Goal: Transaction & Acquisition: Purchase product/service

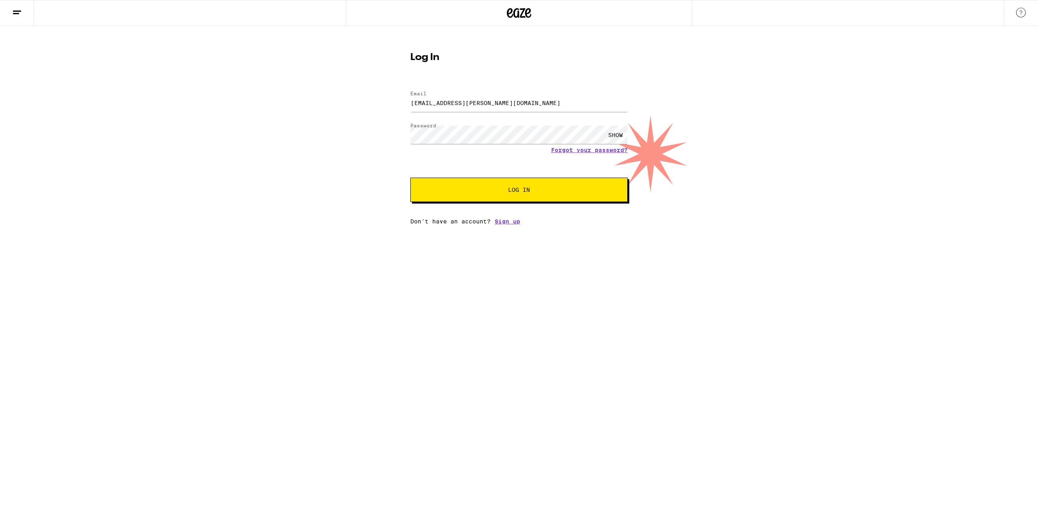
click at [541, 210] on div "Email Email [EMAIL_ADDRESS][PERSON_NAME][DOMAIN_NAME] Password Password SHOW Fo…" at bounding box center [518, 154] width 217 height 142
click at [547, 196] on button "Log In" at bounding box center [518, 190] width 217 height 24
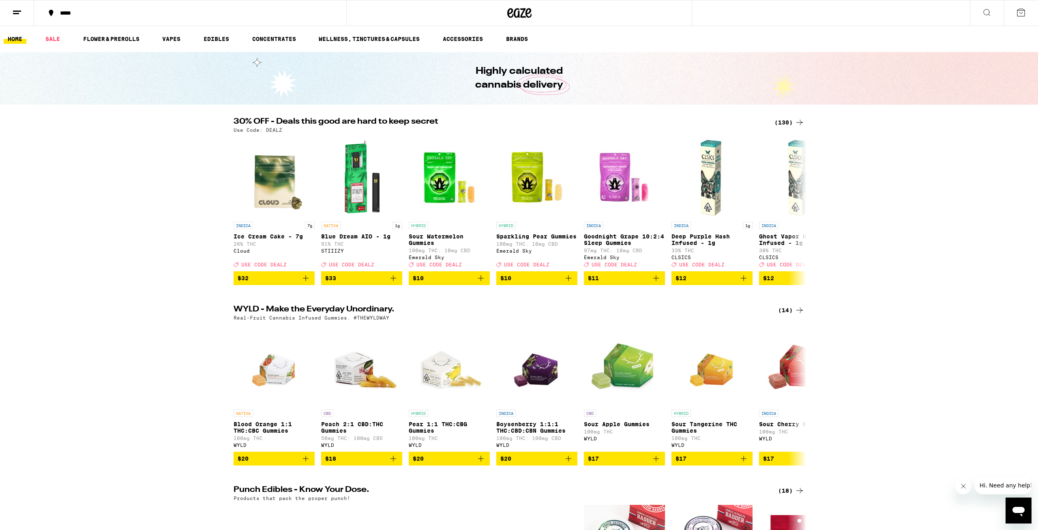
click at [627, 171] on img "Open page for Goodnight Grape 10:2:4 Sleep Gummies from Emerald Sky" at bounding box center [624, 177] width 81 height 81
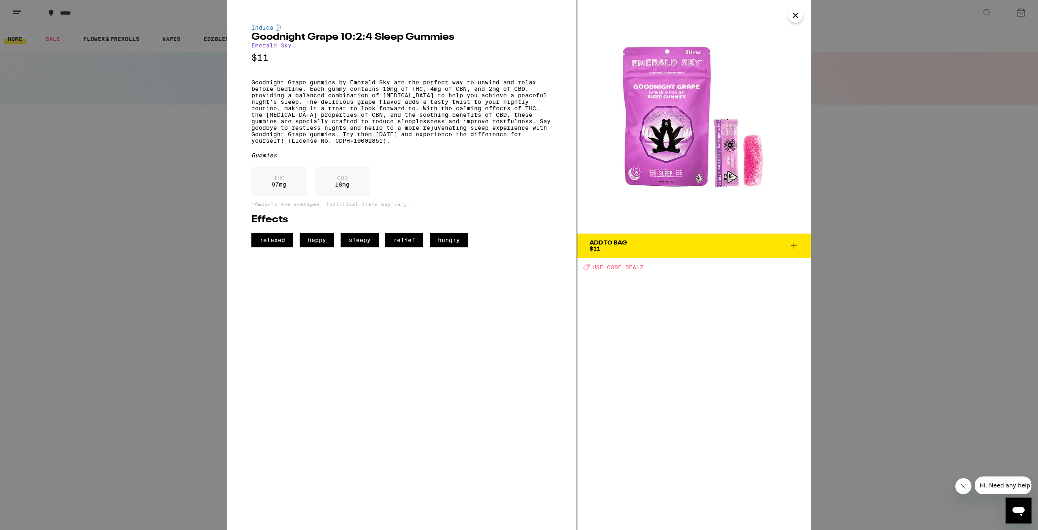
click at [668, 173] on img at bounding box center [694, 117] width 234 height 234
click at [694, 245] on span "Add To Bag $11" at bounding box center [693, 245] width 209 height 11
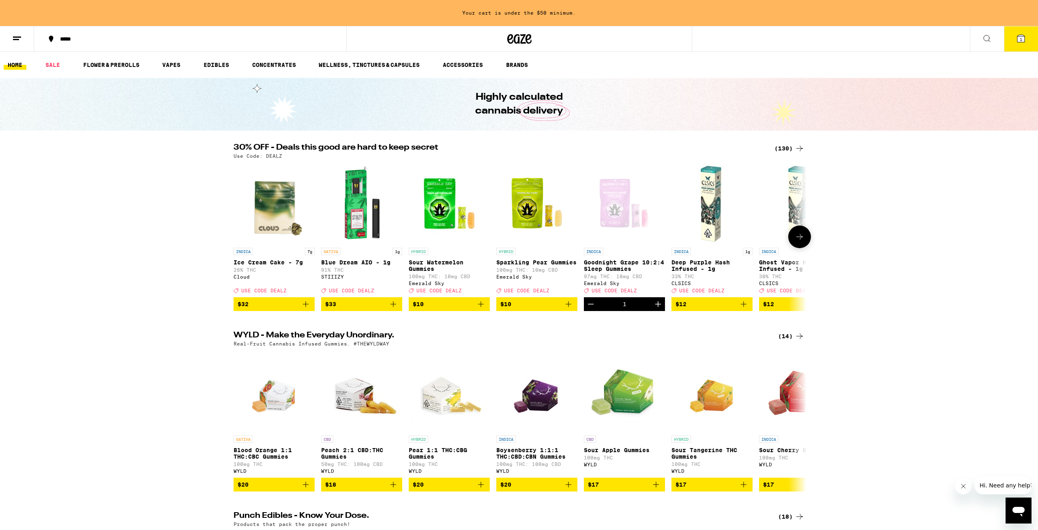
click at [656, 309] on icon "Increment" at bounding box center [658, 304] width 10 height 10
click at [437, 211] on img "Open page for Sour Watermelon Gummies from Emerald Sky" at bounding box center [449, 203] width 81 height 81
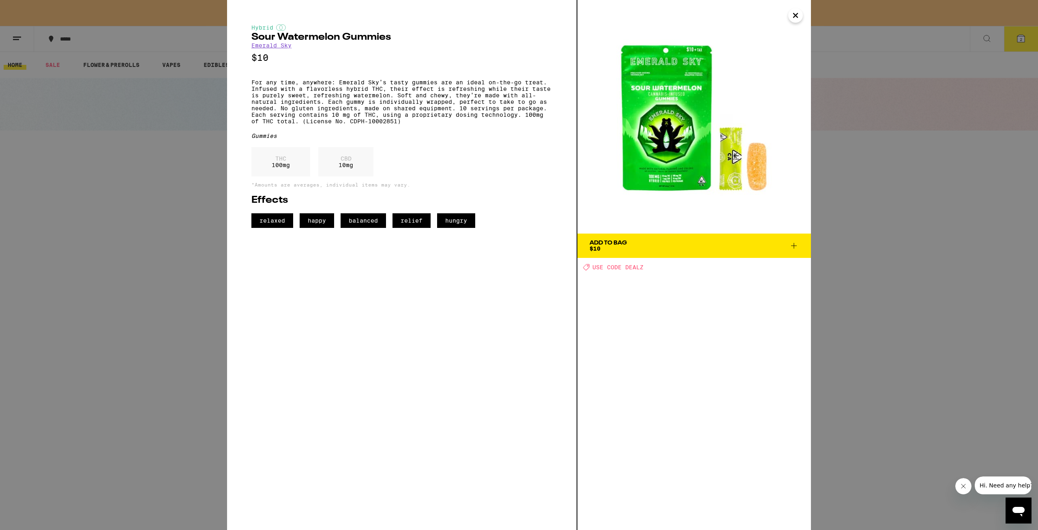
click at [635, 252] on button "Add To Bag $10" at bounding box center [694, 246] width 234 height 24
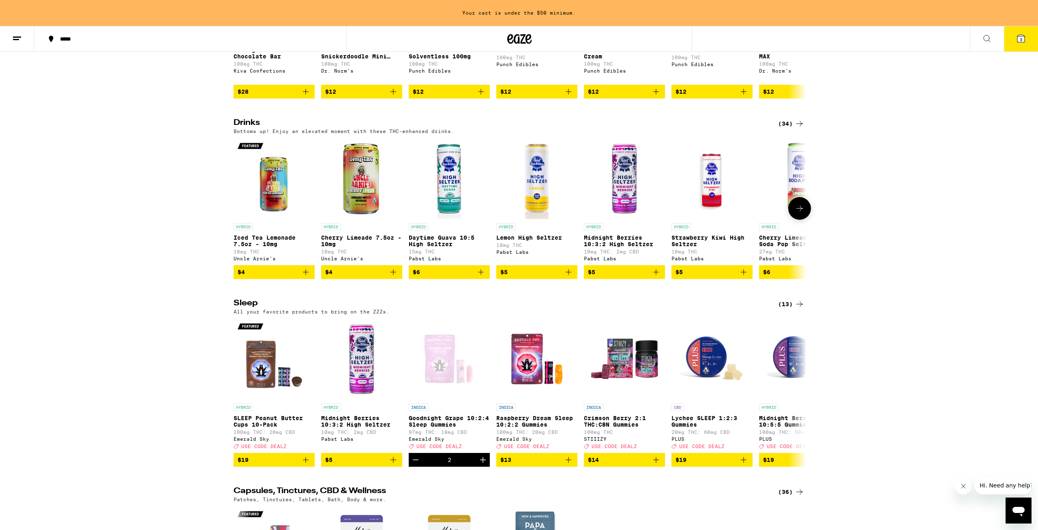
click at [636, 277] on span "$5" at bounding box center [624, 272] width 73 height 10
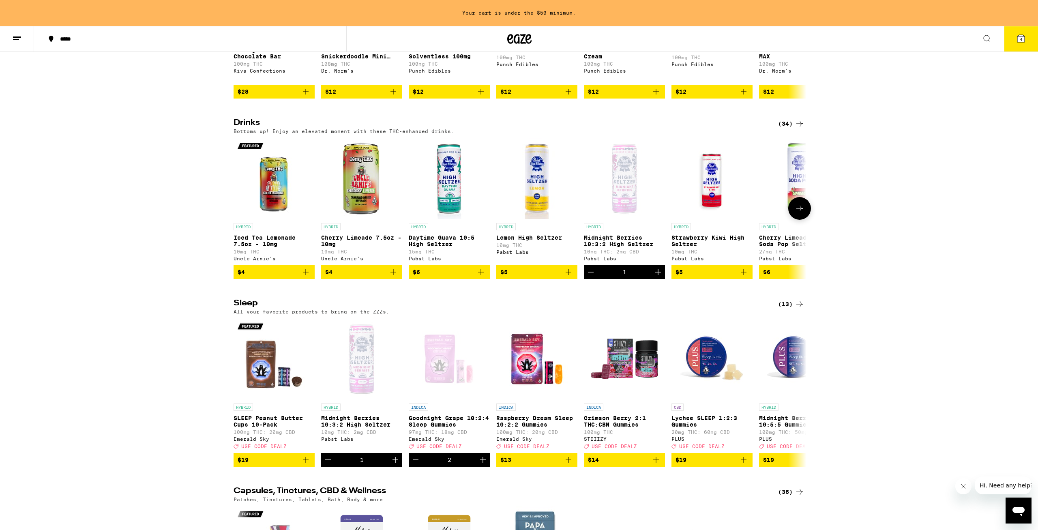
click at [658, 277] on icon "Increment" at bounding box center [658, 272] width 10 height 10
click at [657, 277] on icon "Increment" at bounding box center [658, 272] width 10 height 10
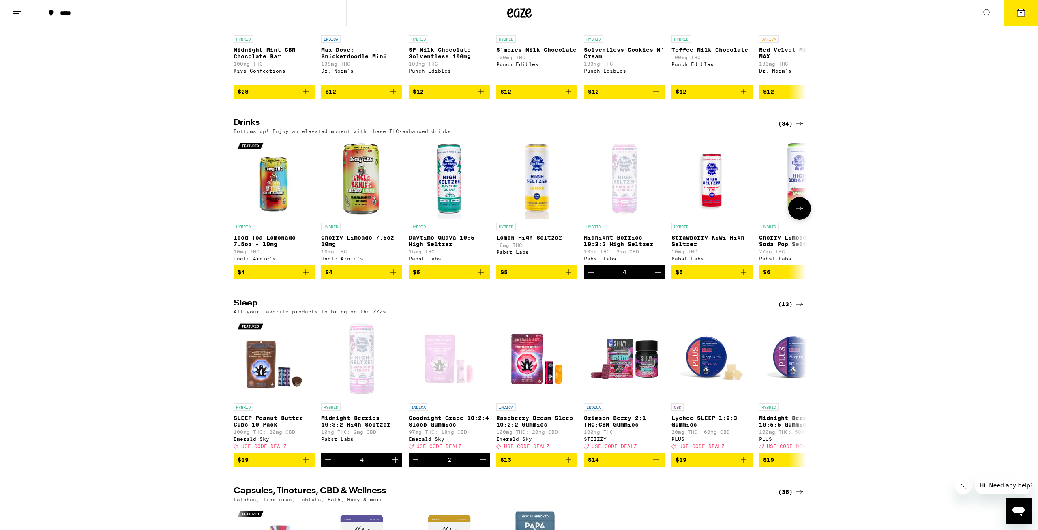
click at [587, 277] on icon "Decrement" at bounding box center [591, 272] width 10 height 10
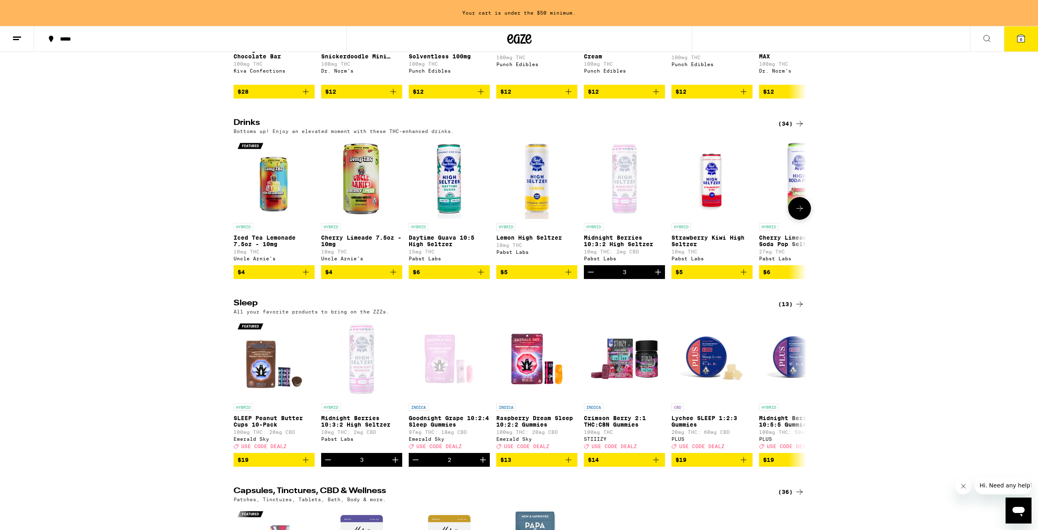
click at [589, 277] on icon "Decrement" at bounding box center [591, 272] width 10 height 10
click at [592, 277] on icon "Decrement" at bounding box center [591, 272] width 10 height 10
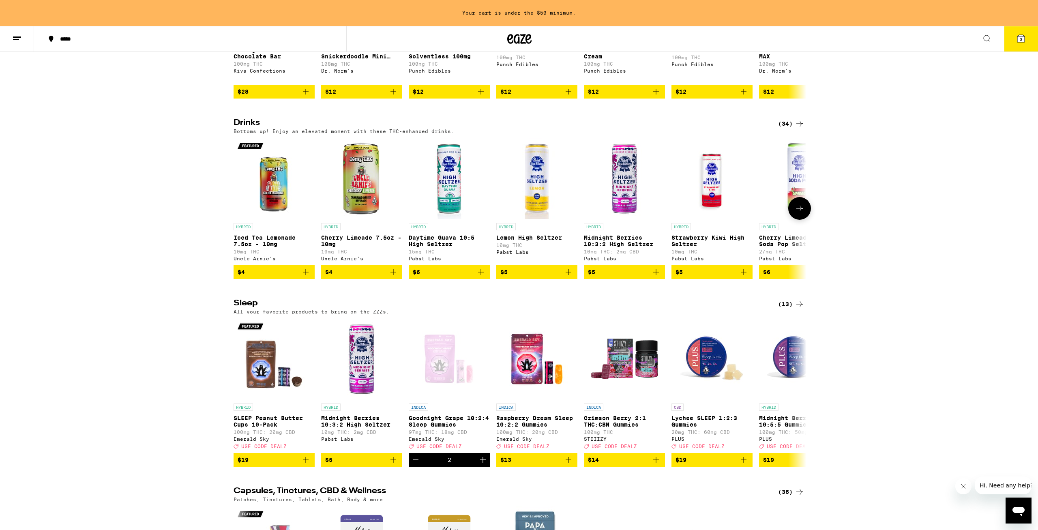
click at [600, 261] on div "Pabst Labs" at bounding box center [624, 258] width 81 height 5
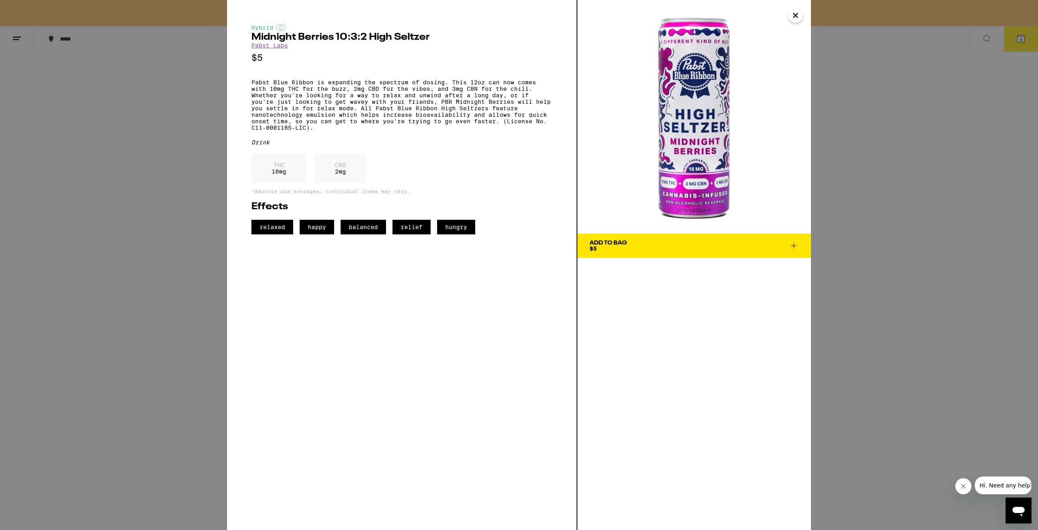
click at [265, 44] on link "Pabst Labs" at bounding box center [269, 45] width 36 height 6
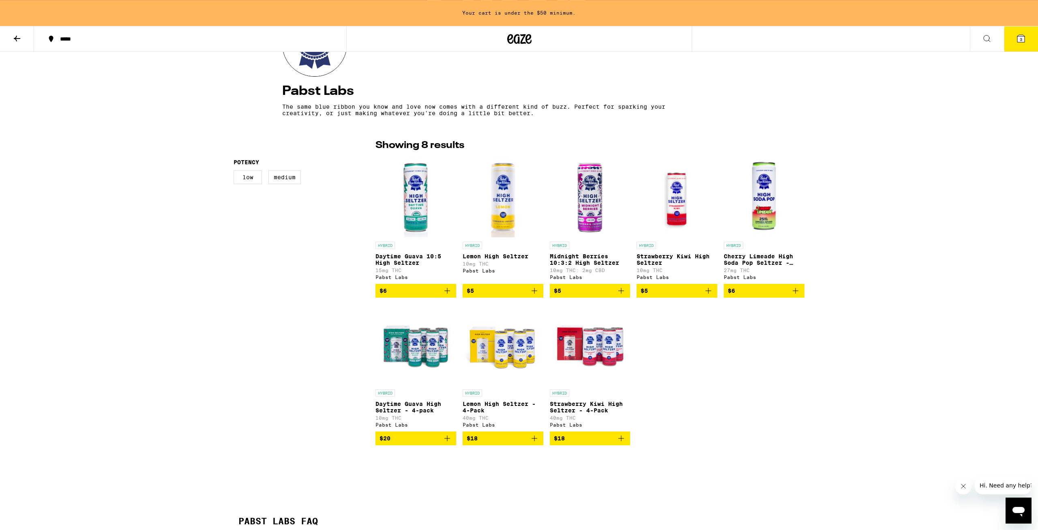
scroll to position [126, 0]
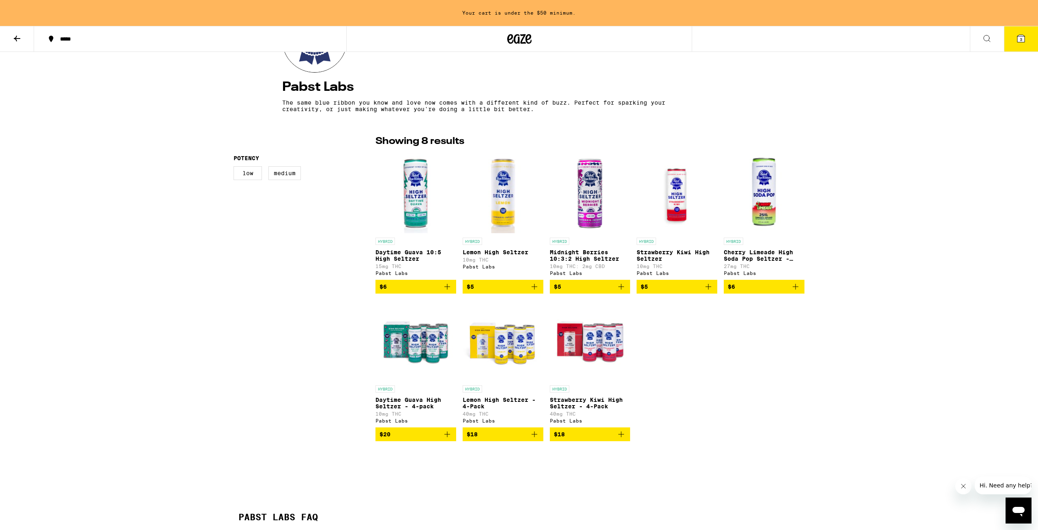
click at [596, 439] on span "$18" at bounding box center [590, 434] width 73 height 10
click at [395, 441] on button "$20" at bounding box center [415, 434] width 81 height 14
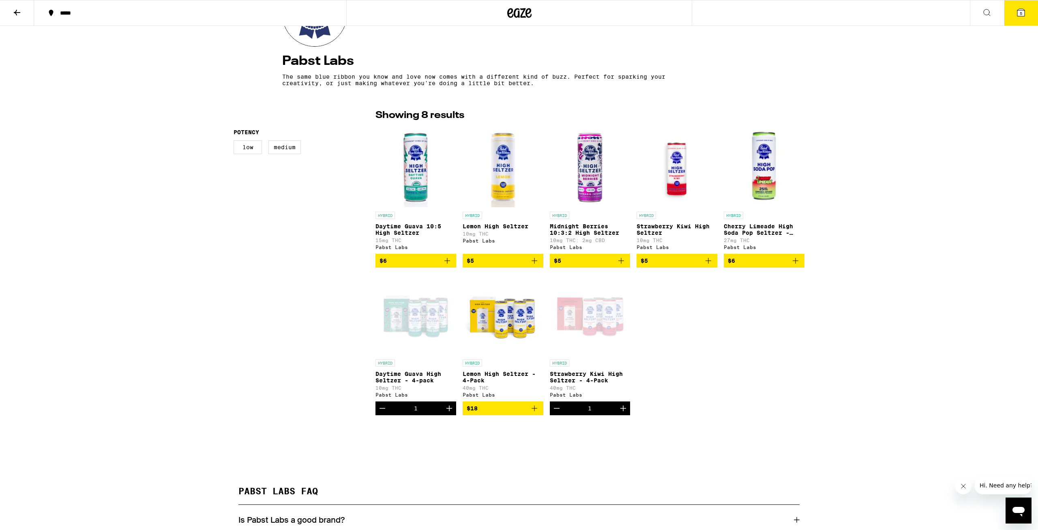
scroll to position [101, 0]
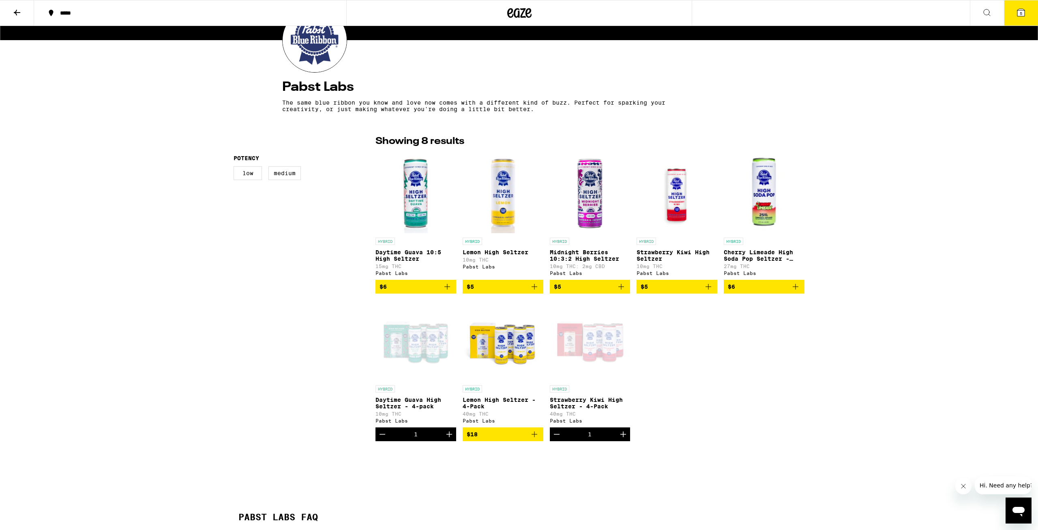
click at [434, 356] on div "Open page for Daytime Guava High Seltzer - 4-pack from Pabst Labs" at bounding box center [415, 340] width 81 height 81
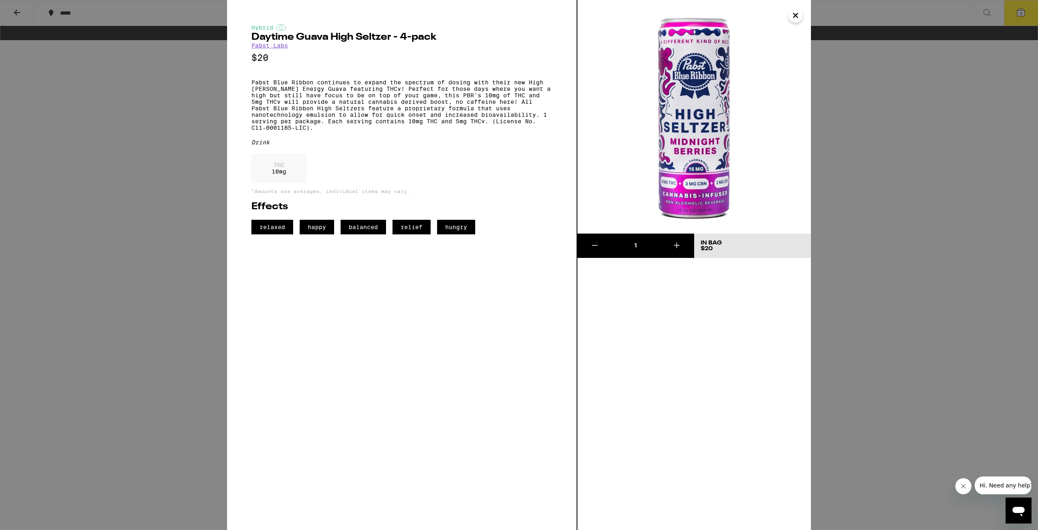
click at [791, 17] on icon "Close" at bounding box center [796, 15] width 10 height 12
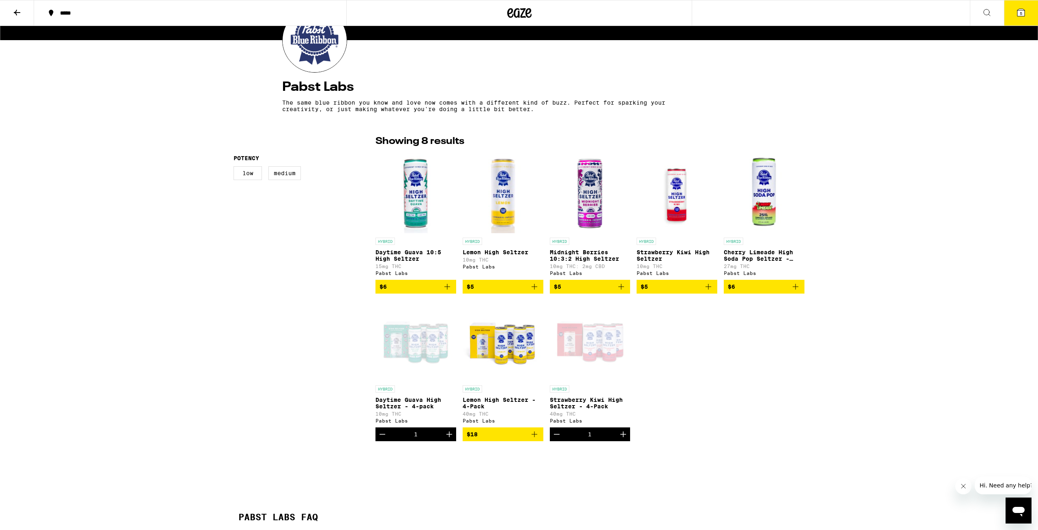
click at [598, 354] on div "Open page for Strawberry Kiwi High Seltzer - 4-Pack from Pabst Labs" at bounding box center [590, 340] width 81 height 81
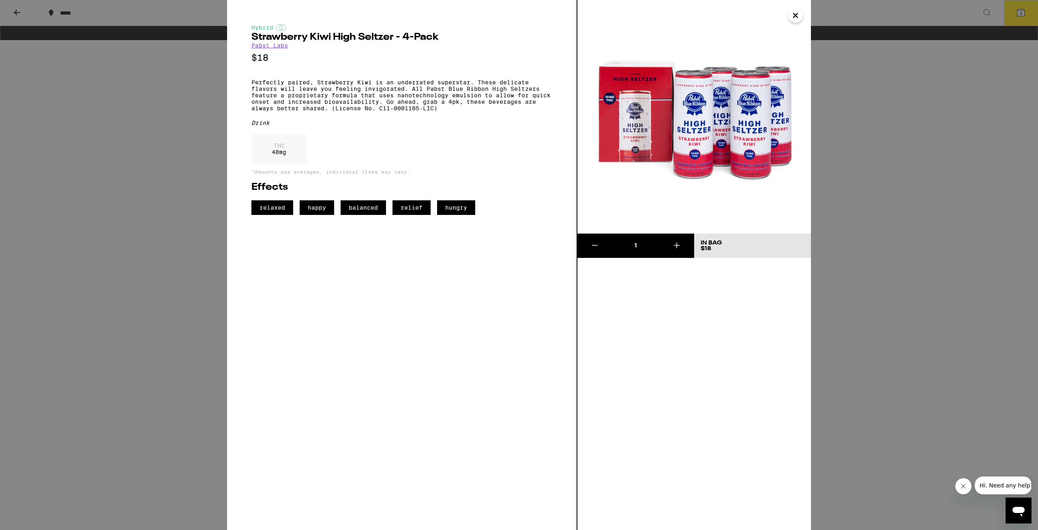
click at [793, 16] on icon "Close" at bounding box center [796, 15] width 10 height 12
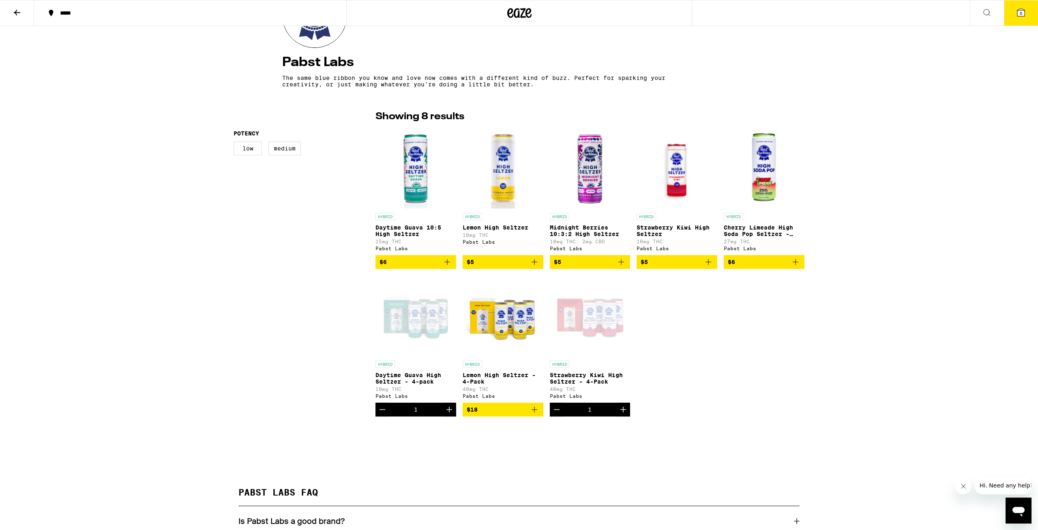
scroll to position [126, 0]
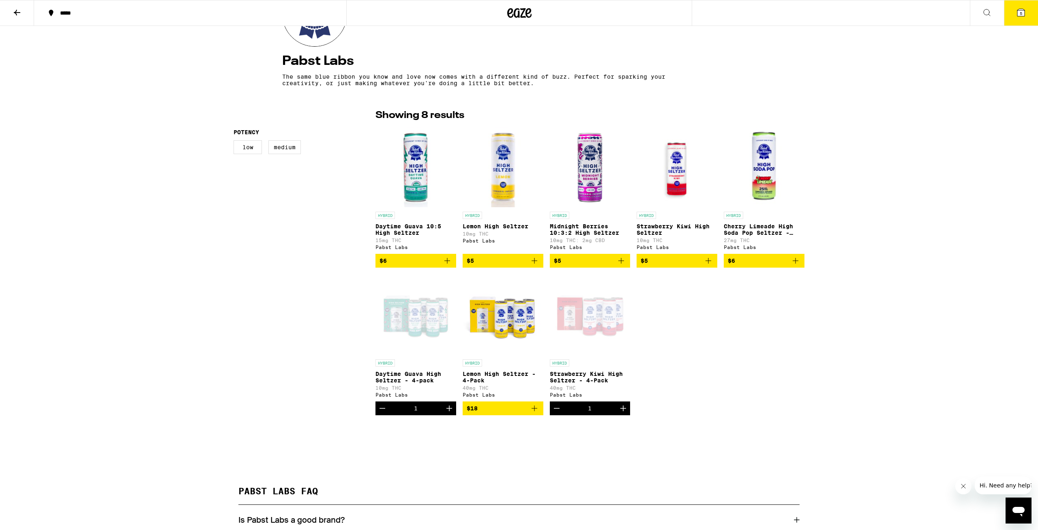
click at [9, 13] on button at bounding box center [17, 13] width 34 height 26
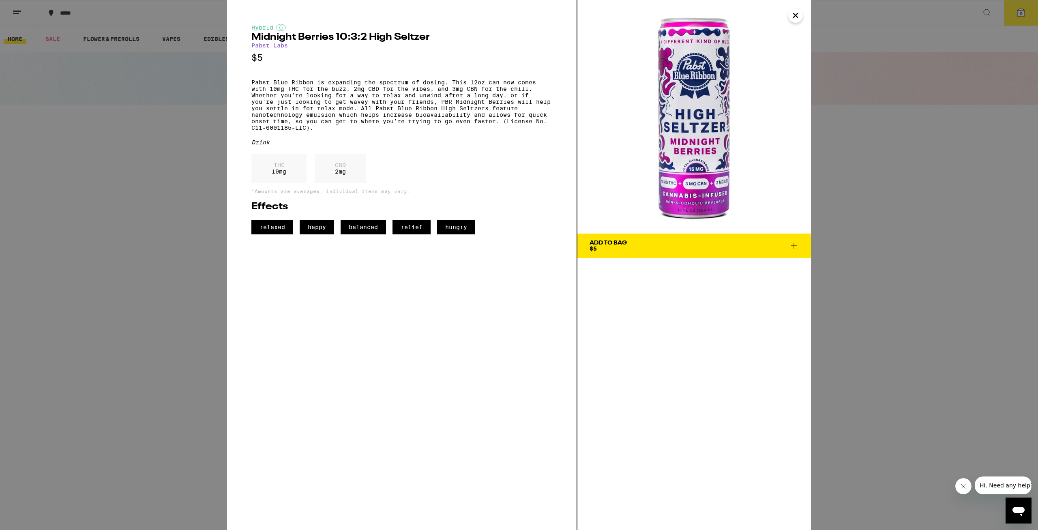
drag, startPoint x: 98, startPoint y: 92, endPoint x: 71, endPoint y: 13, distance: 83.6
click at [99, 93] on div "Hybrid Midnight Berries 10:3:2 High [PERSON_NAME] [PERSON_NAME] Labs $5 Pabst B…" at bounding box center [519, 265] width 1038 height 530
click at [71, 16] on div "*****" at bounding box center [195, 13] width 278 height 6
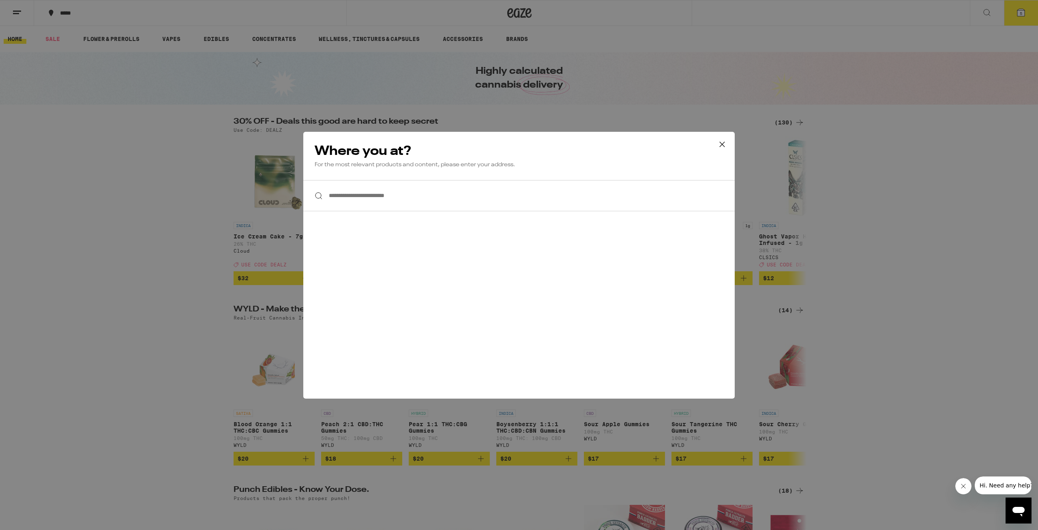
click at [71, 12] on div "**********" at bounding box center [519, 265] width 1038 height 530
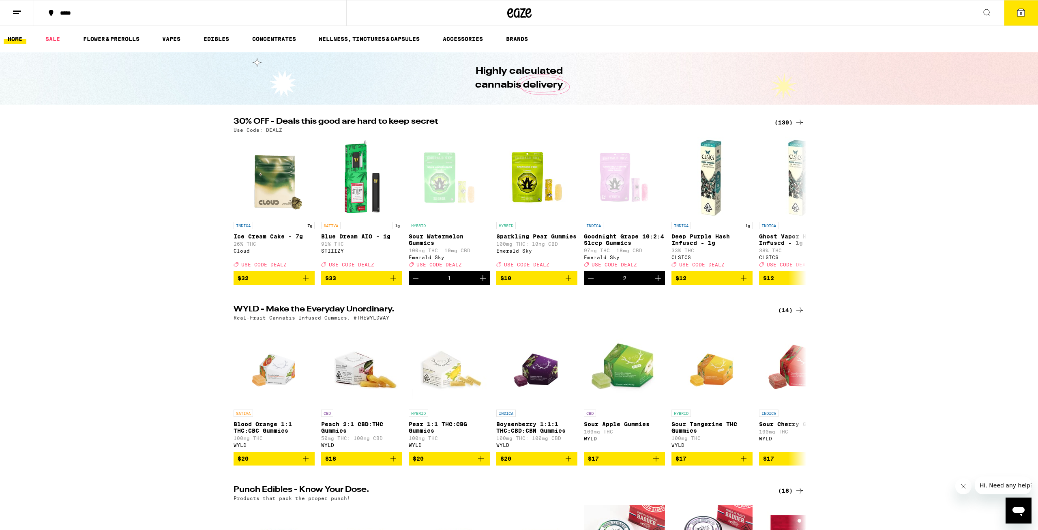
click at [71, 12] on div "*****" at bounding box center [195, 13] width 278 height 6
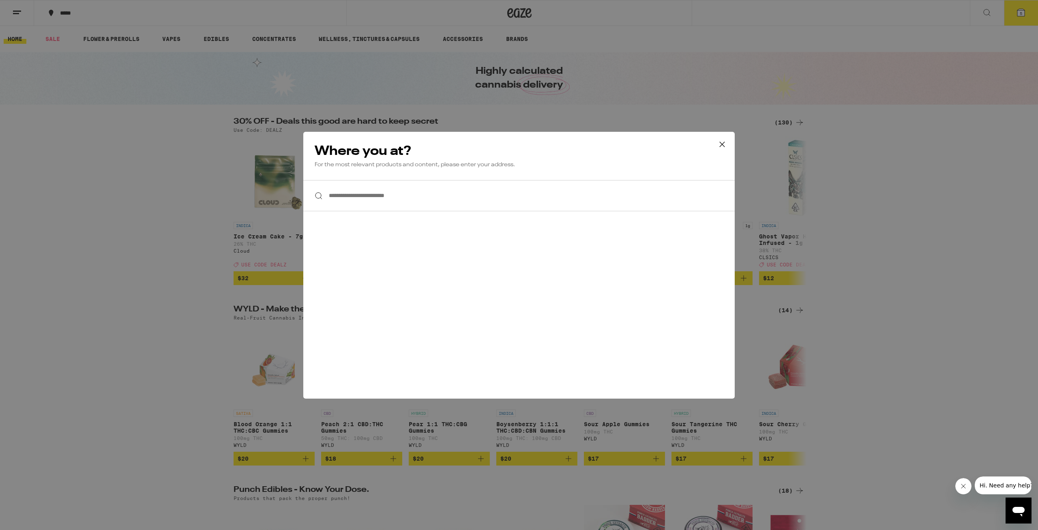
click at [365, 205] on input "**********" at bounding box center [518, 195] width 431 height 31
drag, startPoint x: 357, startPoint y: 197, endPoint x: 106, endPoint y: 191, distance: 251.0
click at [303, 191] on input "*****" at bounding box center [518, 195] width 431 height 31
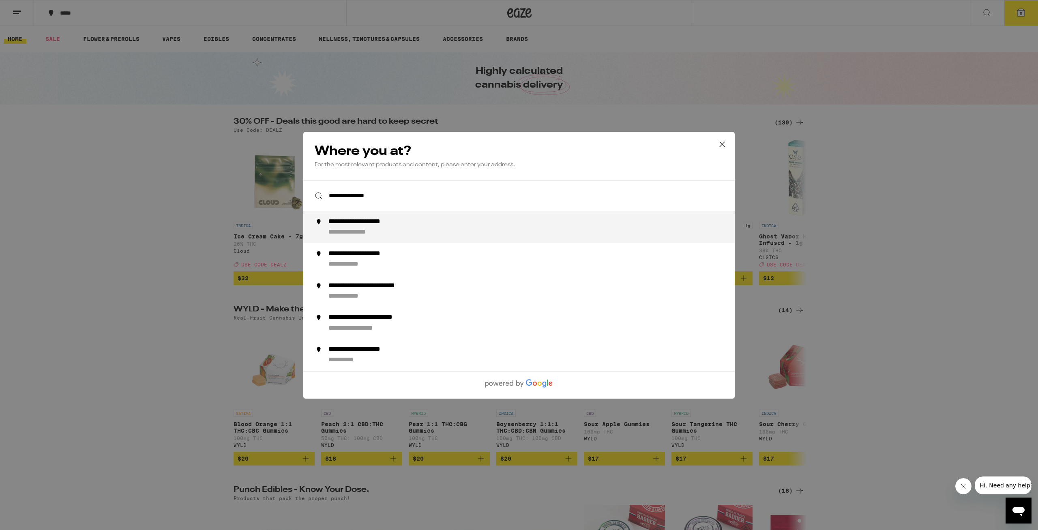
click at [397, 225] on div "**********" at bounding box center [372, 222] width 88 height 9
type input "**********"
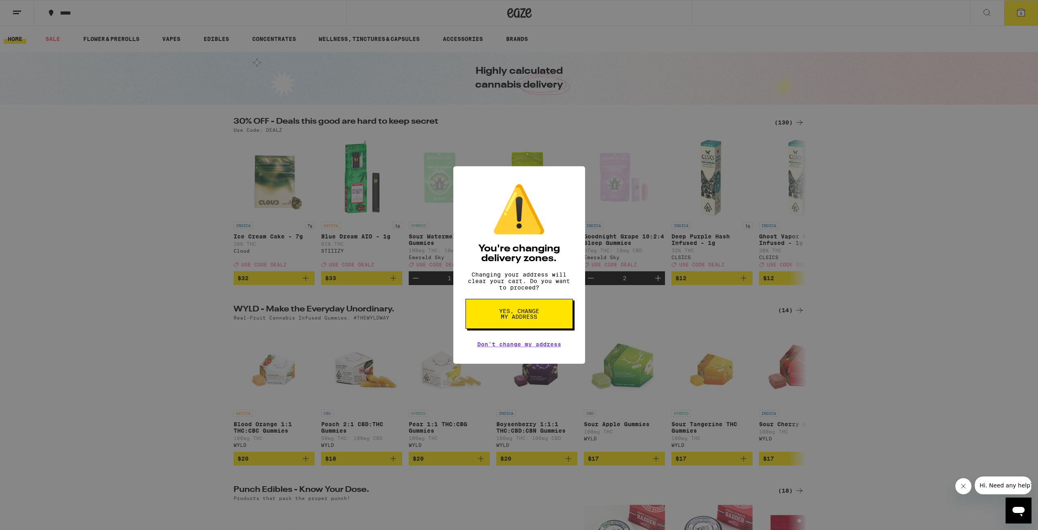
click at [531, 319] on span "Yes, change my address" at bounding box center [519, 313] width 42 height 11
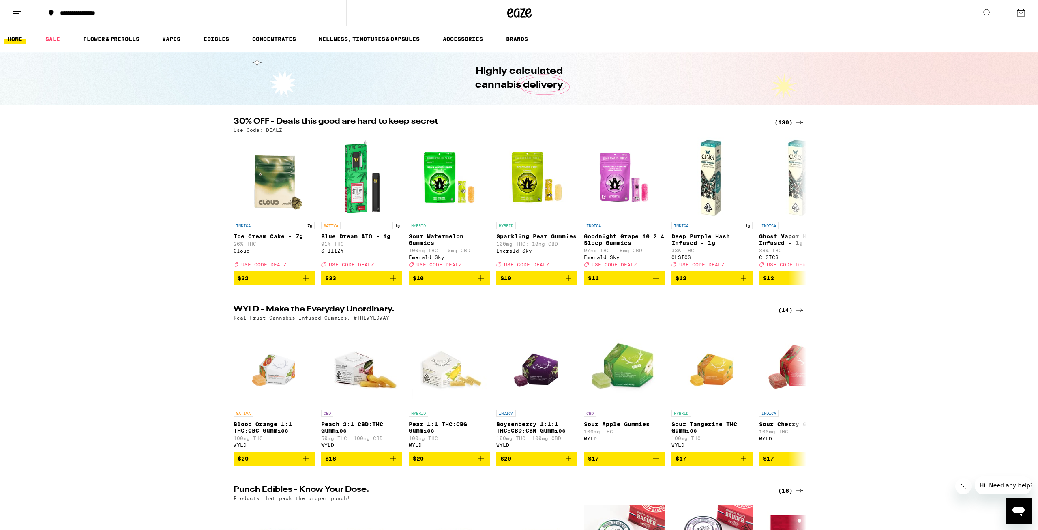
click at [1025, 11] on icon at bounding box center [1020, 12] width 7 height 7
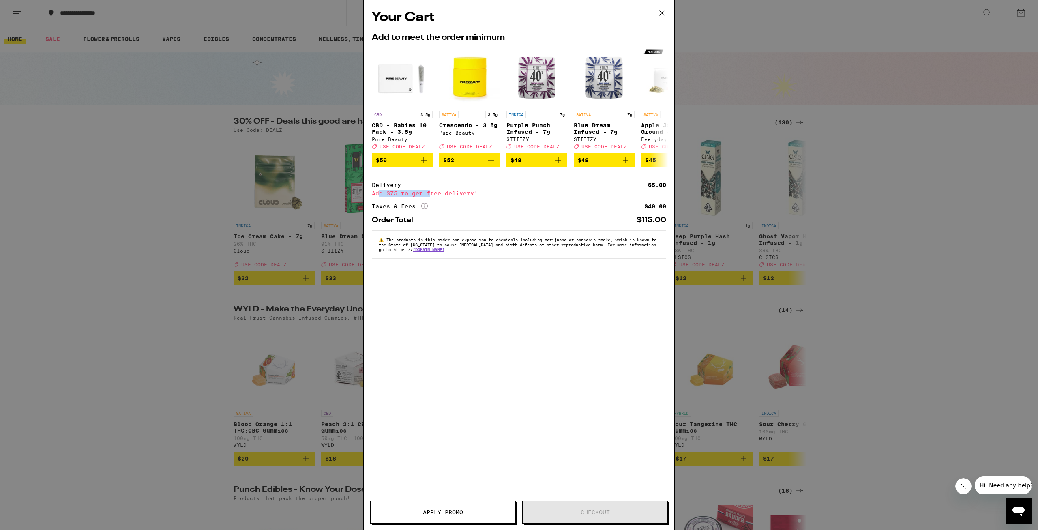
drag, startPoint x: 380, startPoint y: 200, endPoint x: 432, endPoint y: 199, distance: 51.9
click at [432, 196] on div "Add $75 to get free delivery!" at bounding box center [519, 194] width 294 height 6
click at [435, 196] on div "Add $75 to get free delivery!" at bounding box center [519, 194] width 294 height 6
drag, startPoint x: 652, startPoint y: 210, endPoint x: 666, endPoint y: 210, distance: 14.6
click at [666, 209] on div "$40.00" at bounding box center [655, 207] width 22 height 6
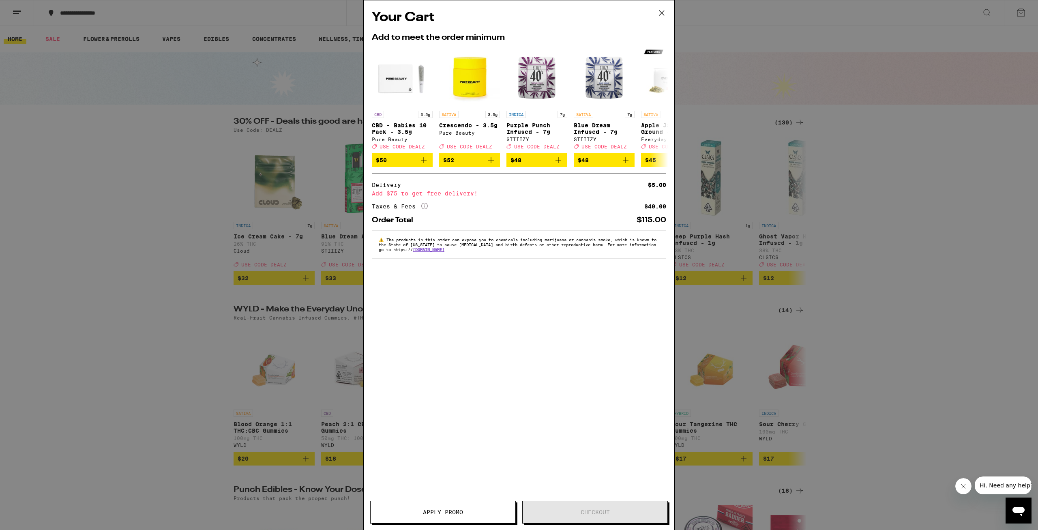
drag, startPoint x: 657, startPoint y: 217, endPoint x: 635, endPoint y: 227, distance: 23.4
click at [656, 218] on div "Order Total $115.00" at bounding box center [519, 217] width 294 height 14
drag, startPoint x: 634, startPoint y: 227, endPoint x: 668, endPoint y: 223, distance: 34.3
click at [668, 223] on div "Your Cart Add to meet the order minimum CBD 3.5g CBD - Babies 10 Pack - 3.5g Pu…" at bounding box center [519, 252] width 311 height 505
click at [664, 14] on icon at bounding box center [662, 13] width 12 height 12
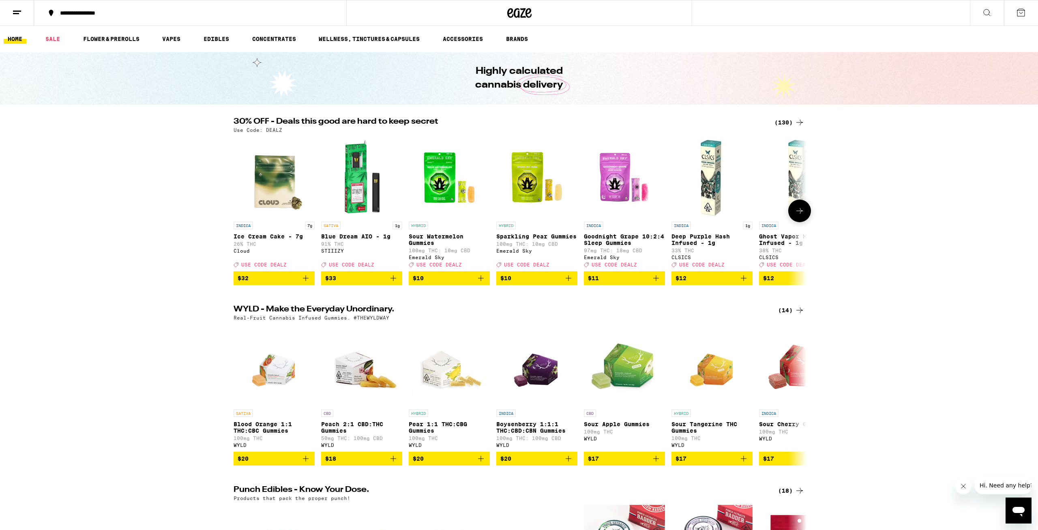
click at [624, 283] on span "$11" at bounding box center [624, 278] width 73 height 10
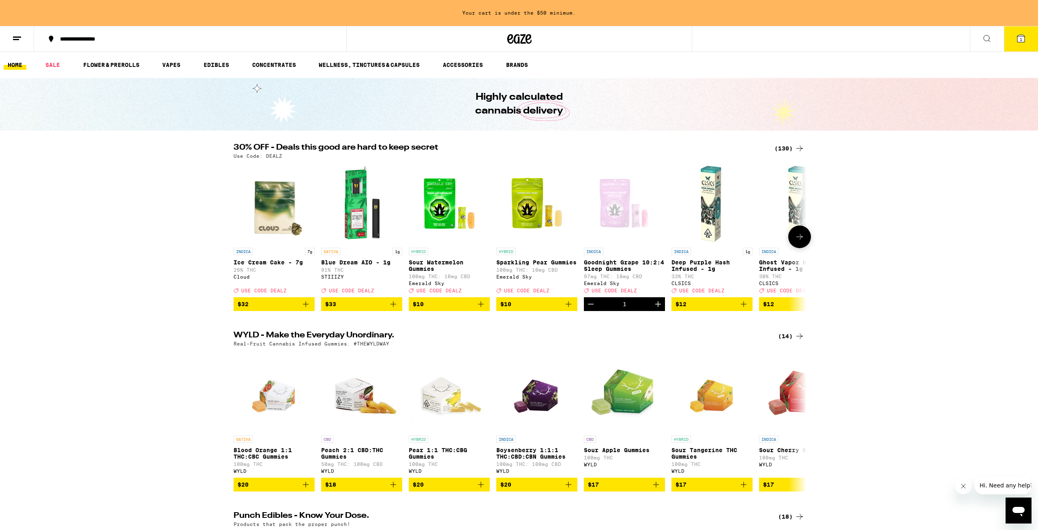
click at [658, 307] on icon "Increment" at bounding box center [658, 304] width 6 height 6
click at [438, 309] on span "$10" at bounding box center [449, 304] width 73 height 10
click at [213, 64] on link "EDIBLES" at bounding box center [216, 65] width 34 height 10
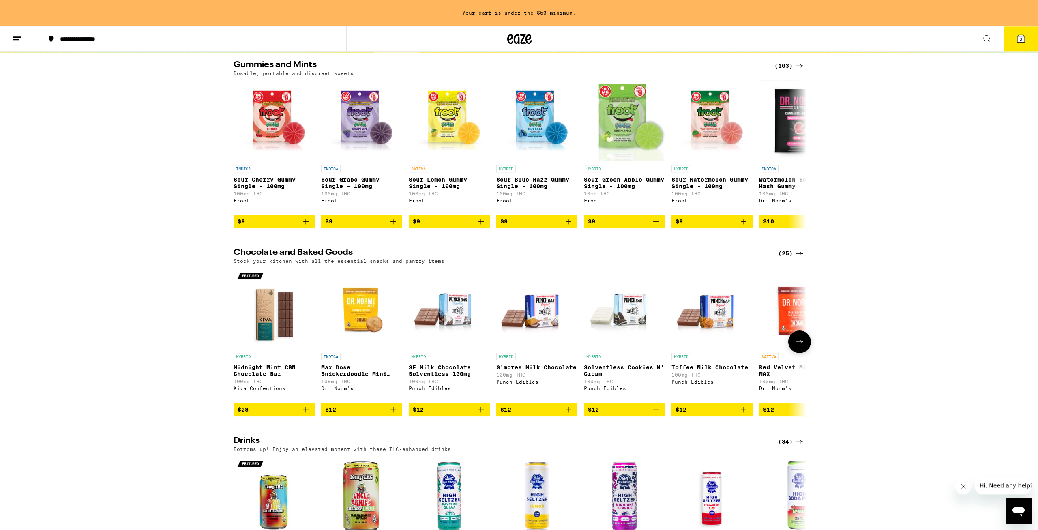
scroll to position [42, 0]
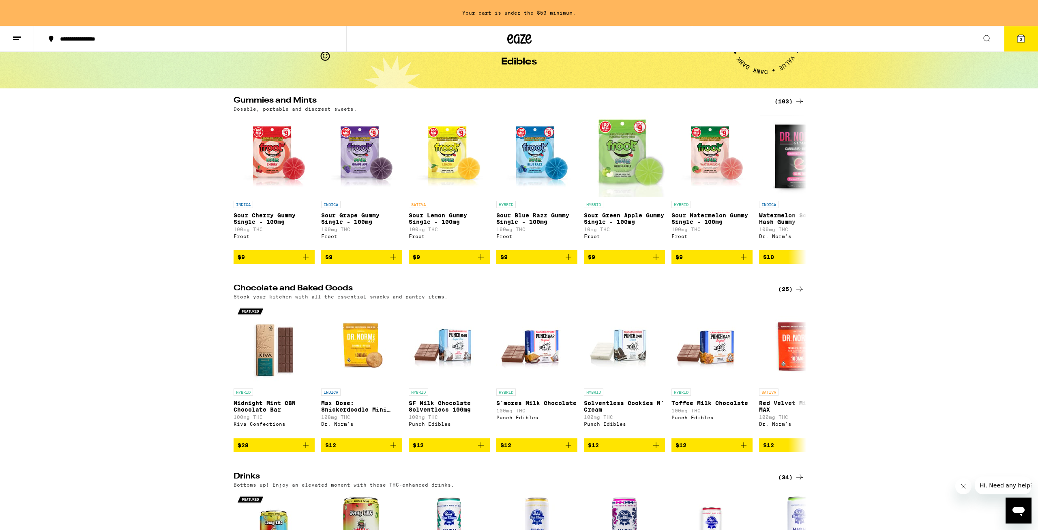
click at [747, 37] on div "**********" at bounding box center [519, 39] width 1038 height 26
click at [980, 42] on button at bounding box center [987, 39] width 34 height 26
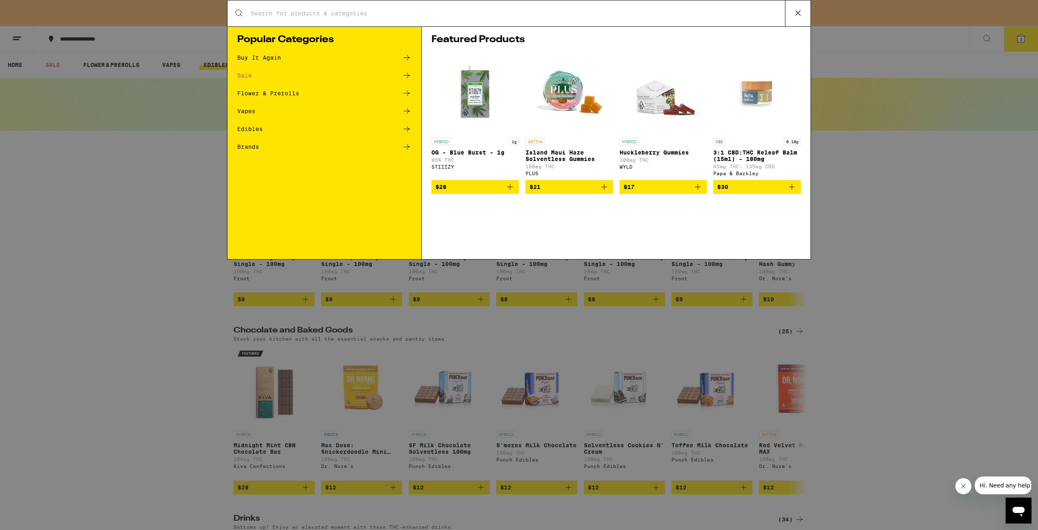
click at [421, 3] on div "Search for Products" at bounding box center [518, 13] width 583 height 26
click at [410, 10] on input "Search for Products" at bounding box center [517, 13] width 535 height 7
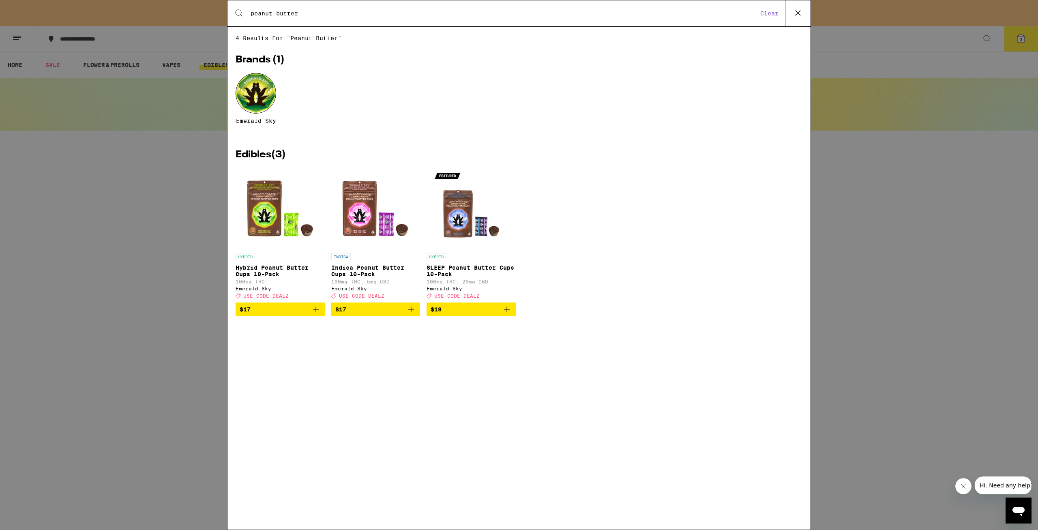
type input "peanut butter"
click at [263, 314] on span "$17" at bounding box center [280, 309] width 81 height 10
click at [154, 289] on div "Search for Products peanut butter Clear 4 results for "peanut butter" Brands ( …" at bounding box center [519, 265] width 1038 height 530
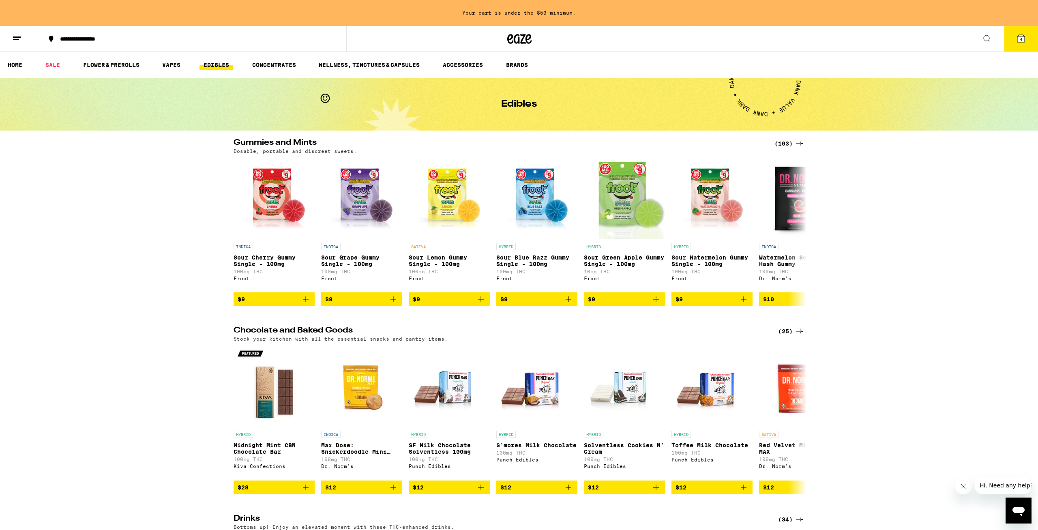
click at [993, 40] on button at bounding box center [987, 39] width 34 height 26
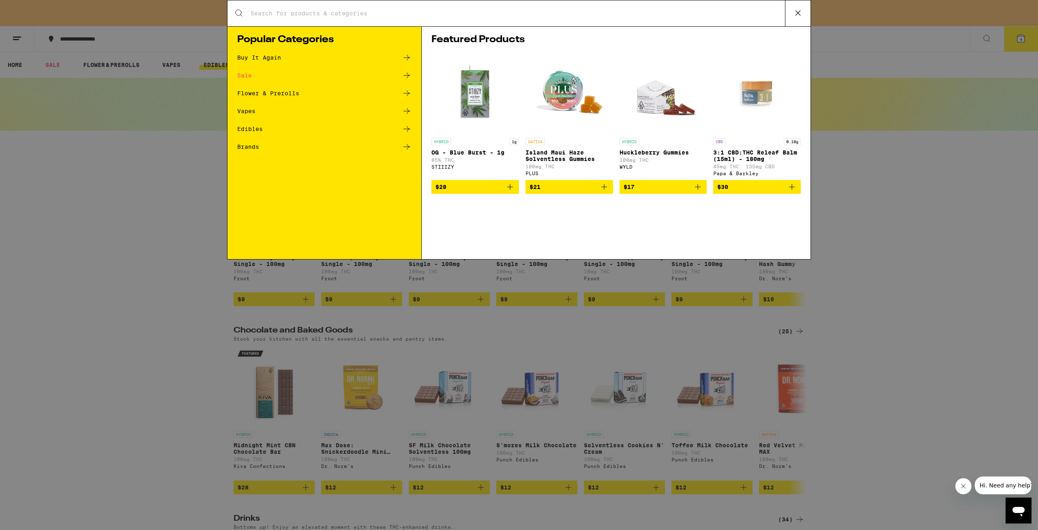
click at [325, 9] on div "Search for Products" at bounding box center [518, 13] width 583 height 26
click at [296, 20] on div "Search for Products" at bounding box center [518, 13] width 583 height 26
click at [308, 12] on input "Search for Products" at bounding box center [517, 13] width 535 height 7
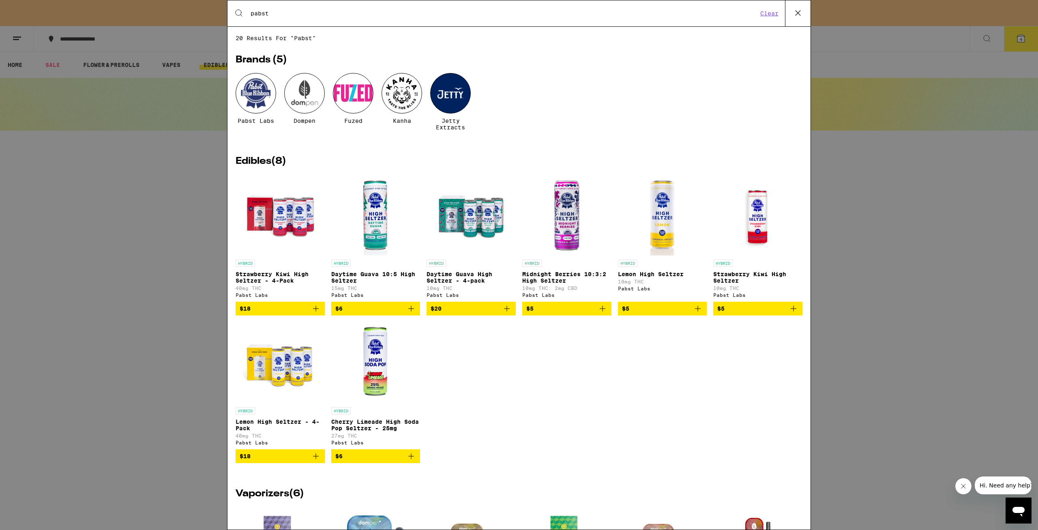
type input "pabst"
click at [248, 99] on div at bounding box center [256, 93] width 41 height 41
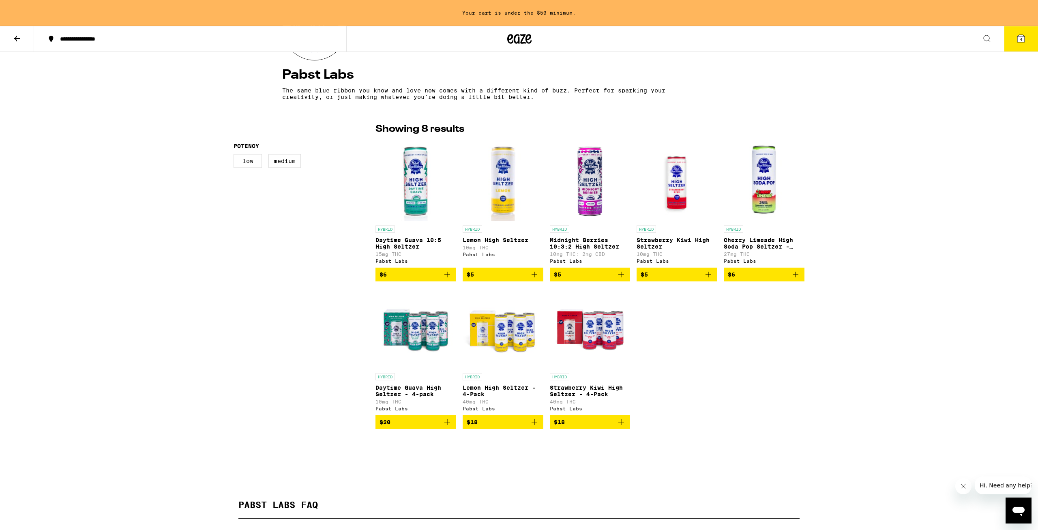
scroll to position [169, 0]
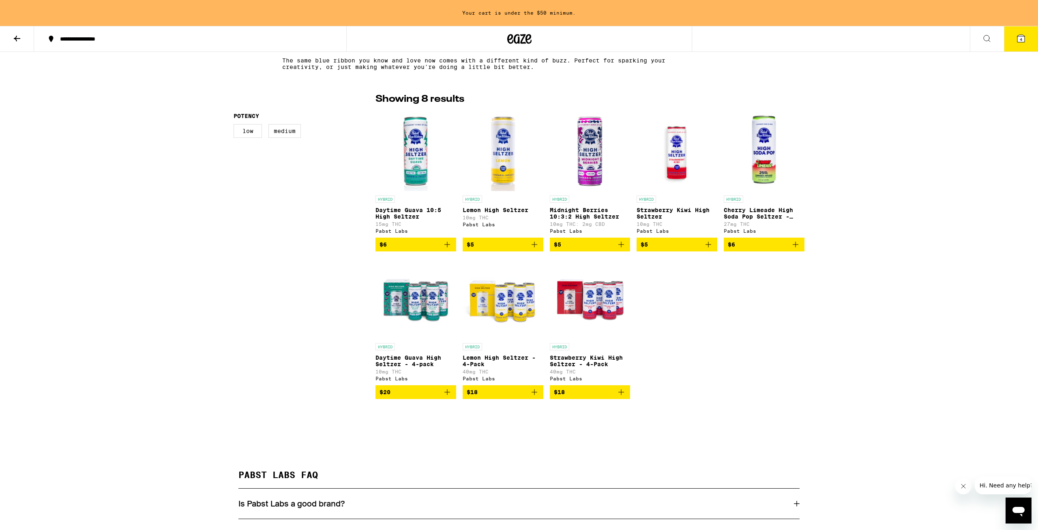
click at [599, 397] on span "$18" at bounding box center [590, 392] width 73 height 10
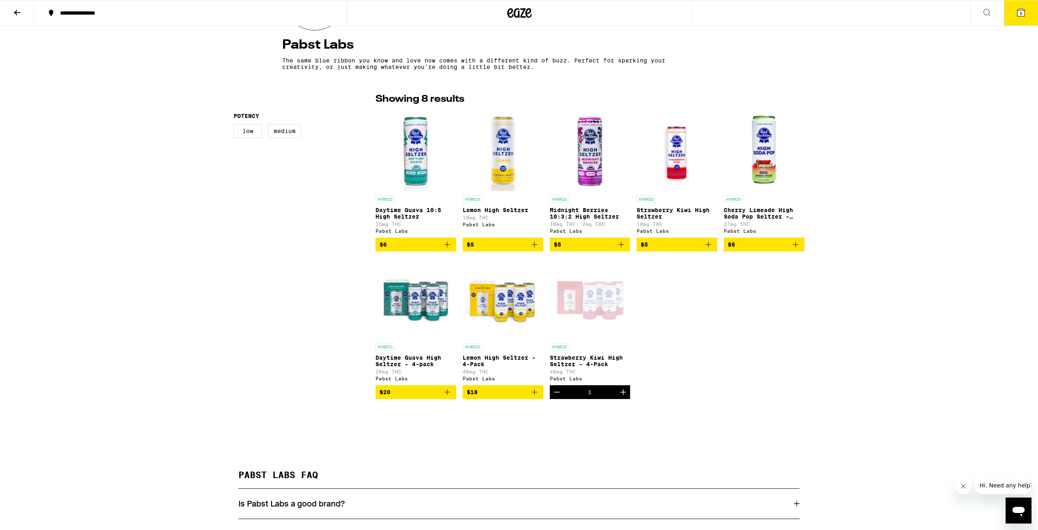
click at [406, 397] on span "$20" at bounding box center [415, 392] width 73 height 10
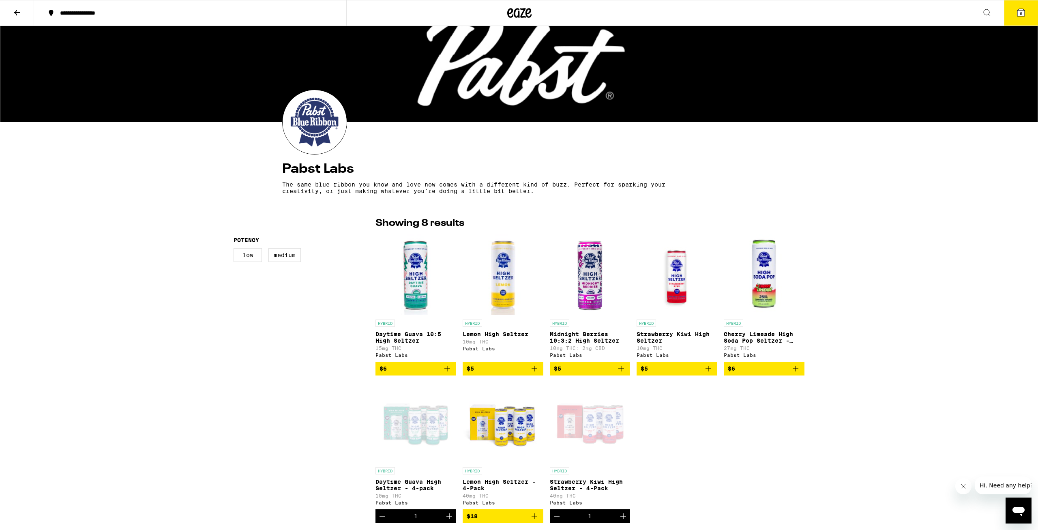
scroll to position [0, 0]
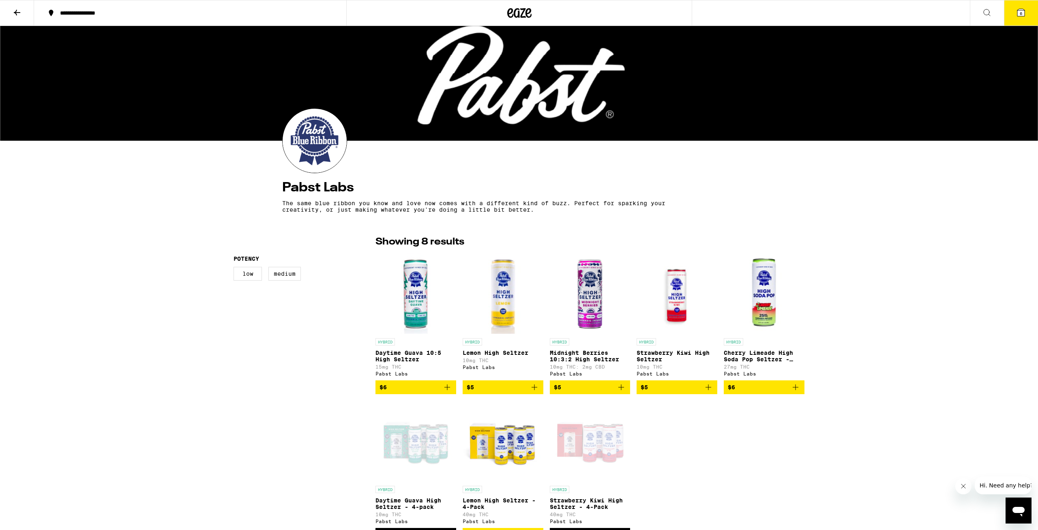
click at [1019, 17] on button "6" at bounding box center [1021, 12] width 34 height 25
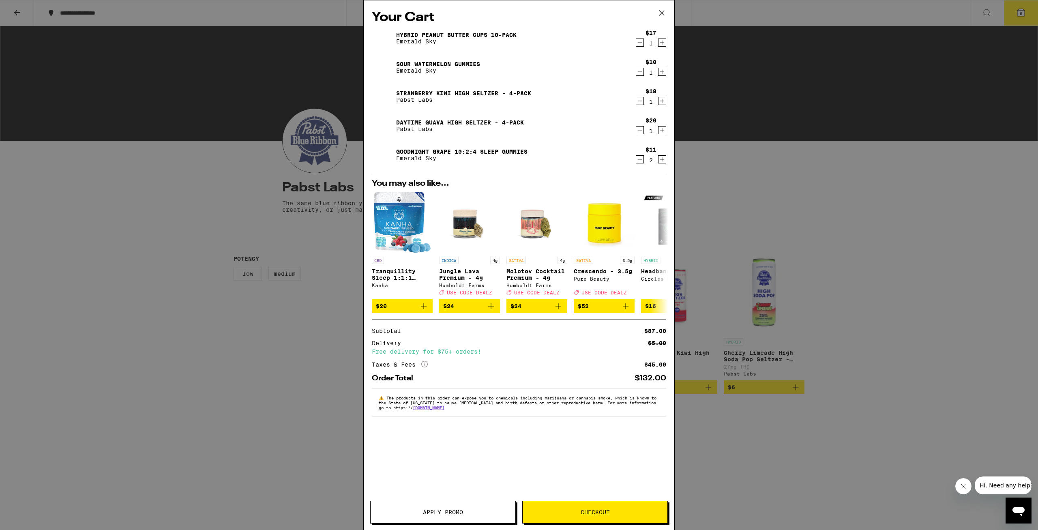
click at [423, 367] on icon "More Info" at bounding box center [424, 364] width 6 height 6
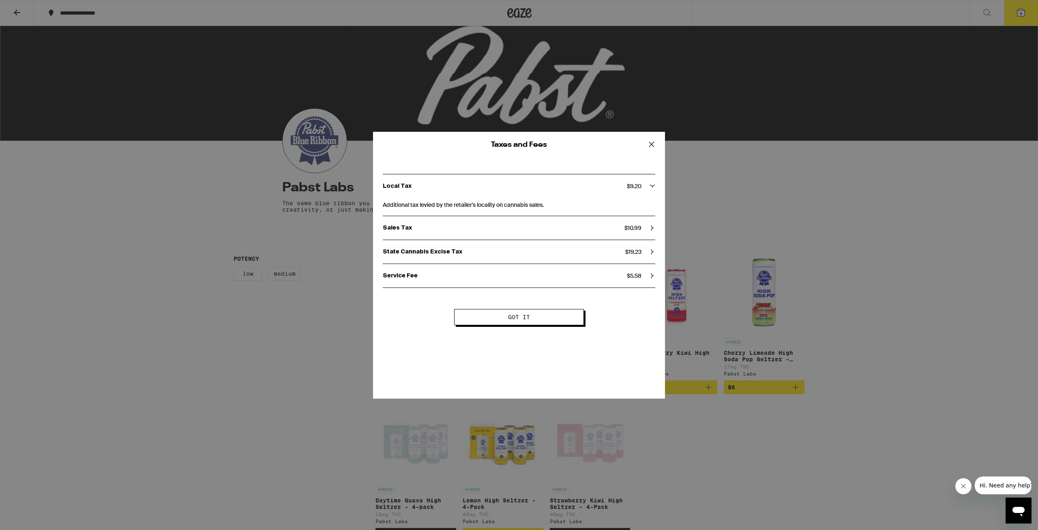
click at [651, 143] on icon at bounding box center [651, 144] width 12 height 12
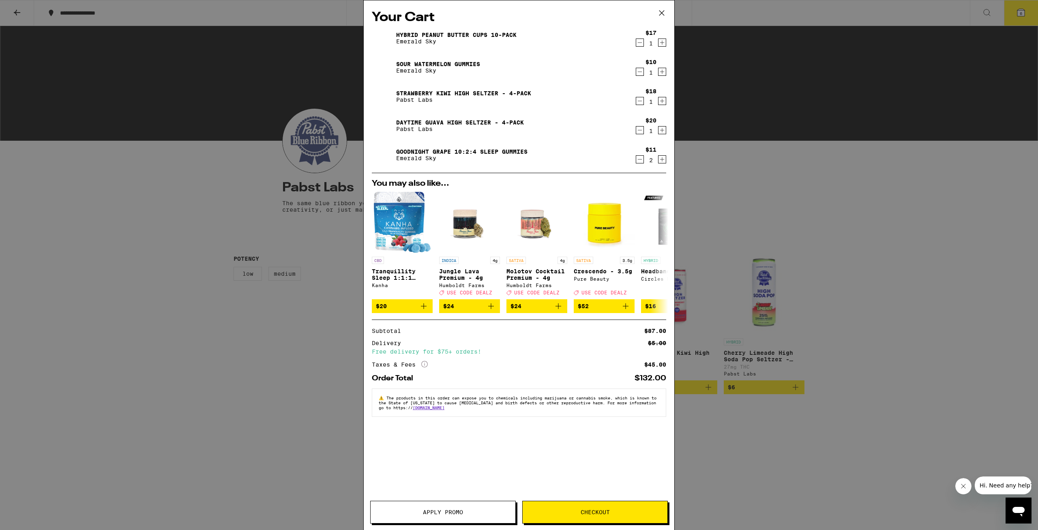
click at [664, 16] on icon at bounding box center [662, 13] width 12 height 12
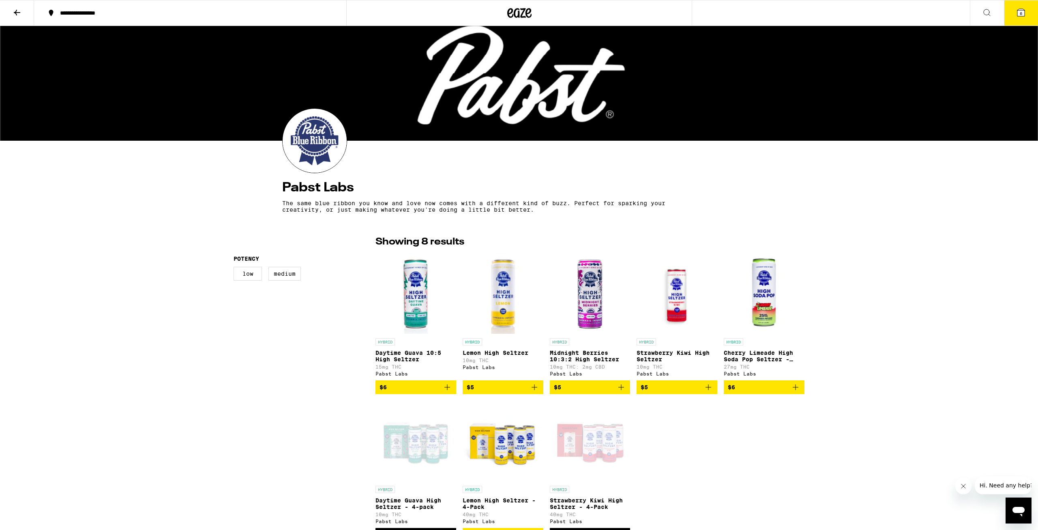
click at [16, 18] on button at bounding box center [17, 13] width 34 height 26
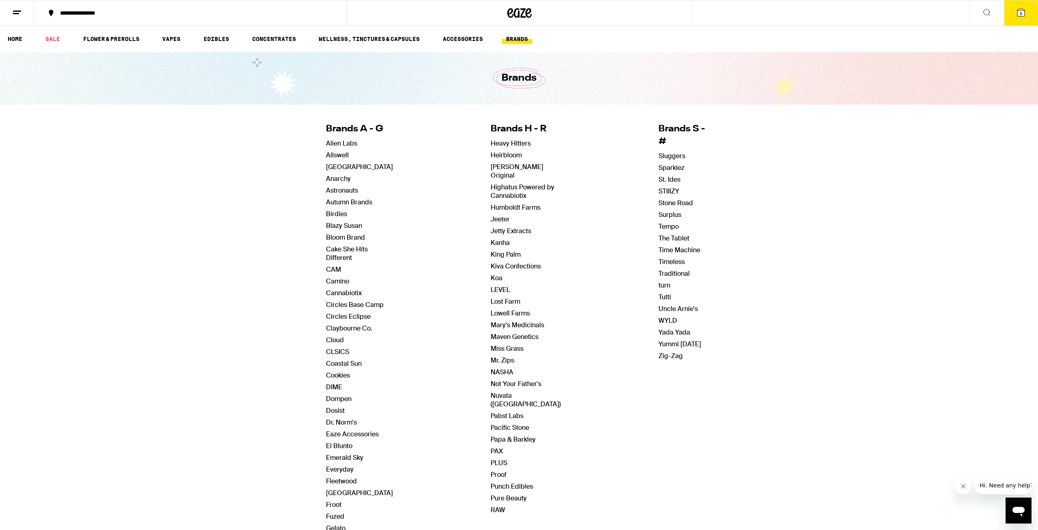
click at [527, 15] on icon at bounding box center [528, 13] width 6 height 10
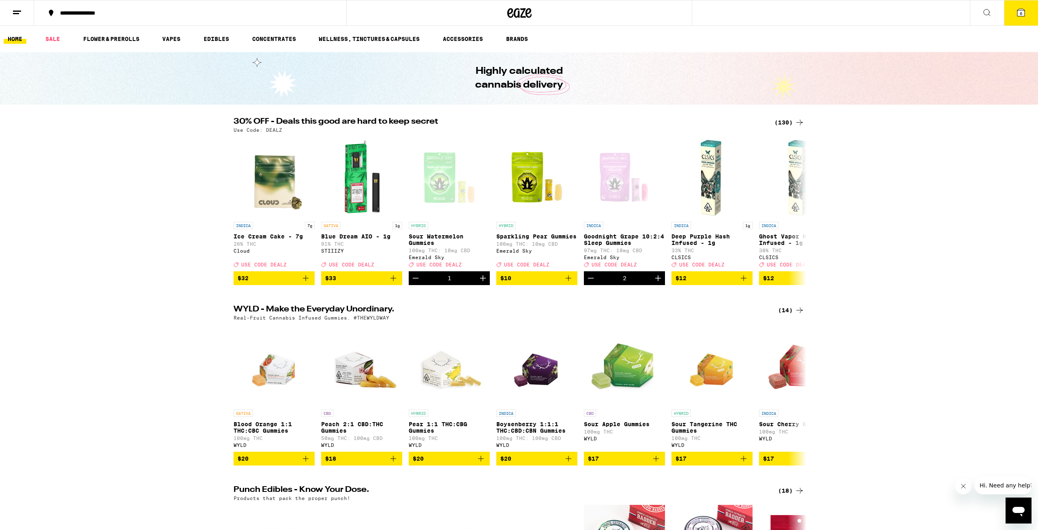
click at [1016, 20] on button "6" at bounding box center [1021, 12] width 34 height 25
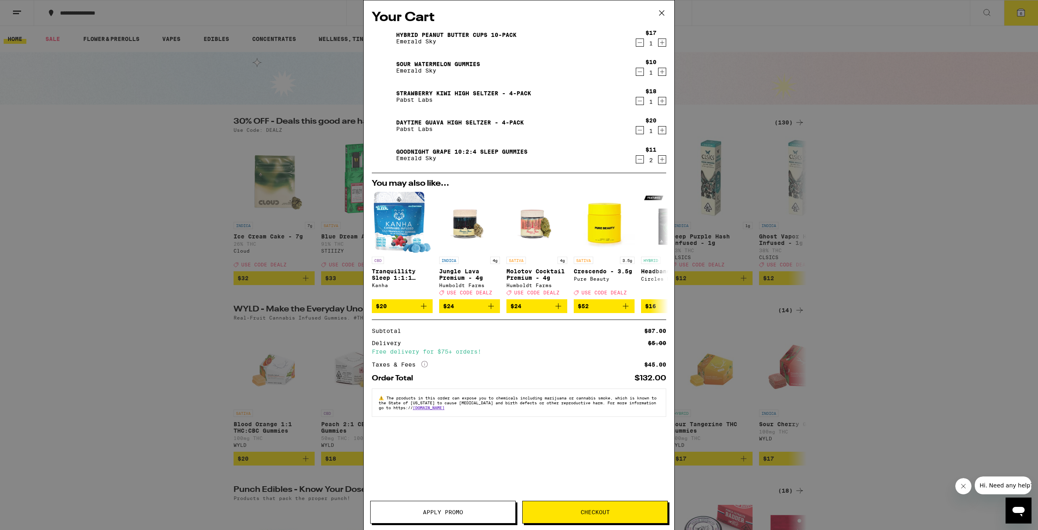
click at [411, 513] on span "Apply Promo" at bounding box center [443, 512] width 145 height 6
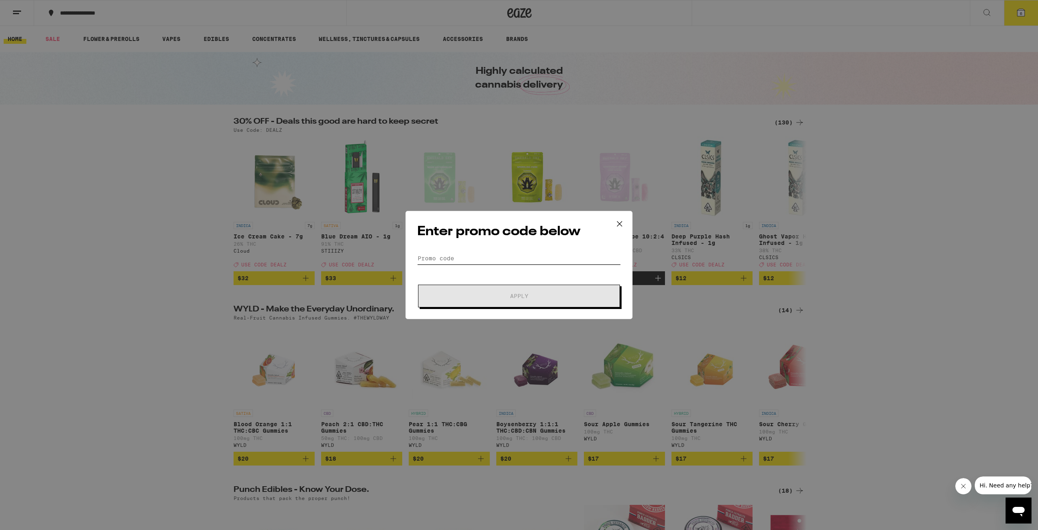
click at [479, 259] on input "Promo Code" at bounding box center [519, 258] width 204 height 12
type input "DEALZ"
click at [444, 299] on button "Apply" at bounding box center [519, 296] width 202 height 23
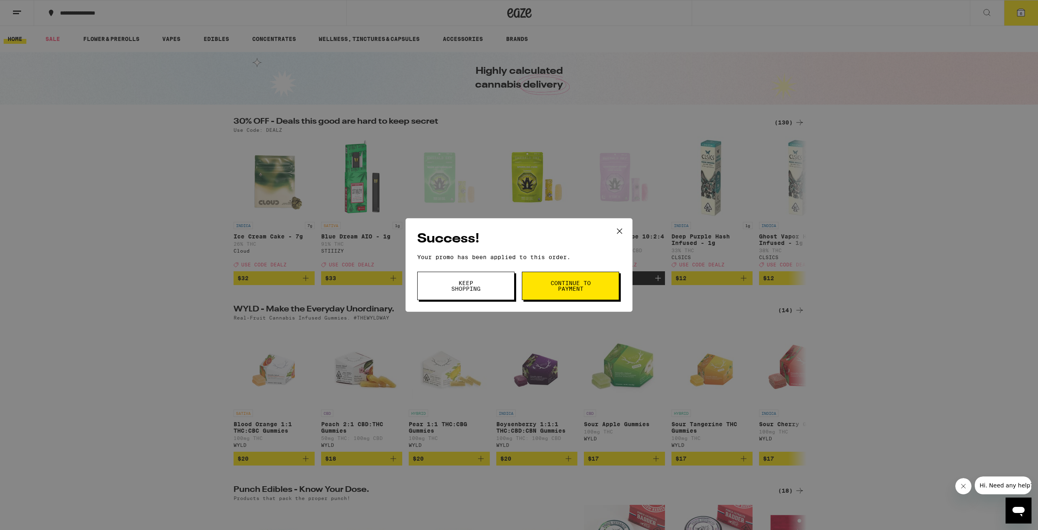
click at [550, 287] on span "Continue to payment" at bounding box center [570, 285] width 41 height 11
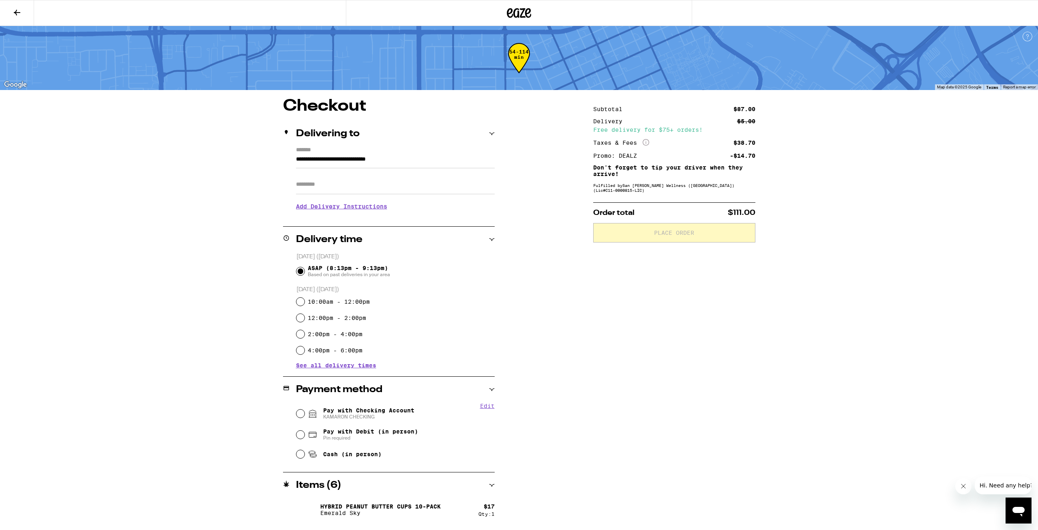
click at [381, 272] on span "ASAP (8:13pm - 9:13pm) Based on past deliveries in your area" at bounding box center [349, 271] width 82 height 13
click at [304, 272] on input "ASAP (8:13pm - 9:13pm) Based on past deliveries in your area" at bounding box center [300, 271] width 8 height 8
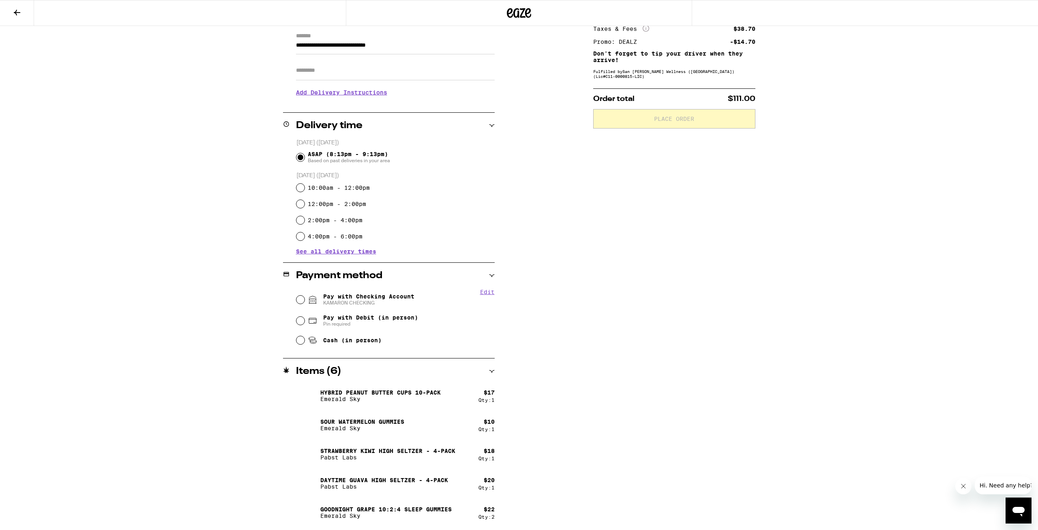
click at [358, 298] on span "Pay with Checking Account KAMARON CHECKING" at bounding box center [368, 299] width 91 height 13
click at [304, 298] on input "Pay with Checking Account KAMARON CHECKING" at bounding box center [300, 300] width 8 height 8
radio input "true"
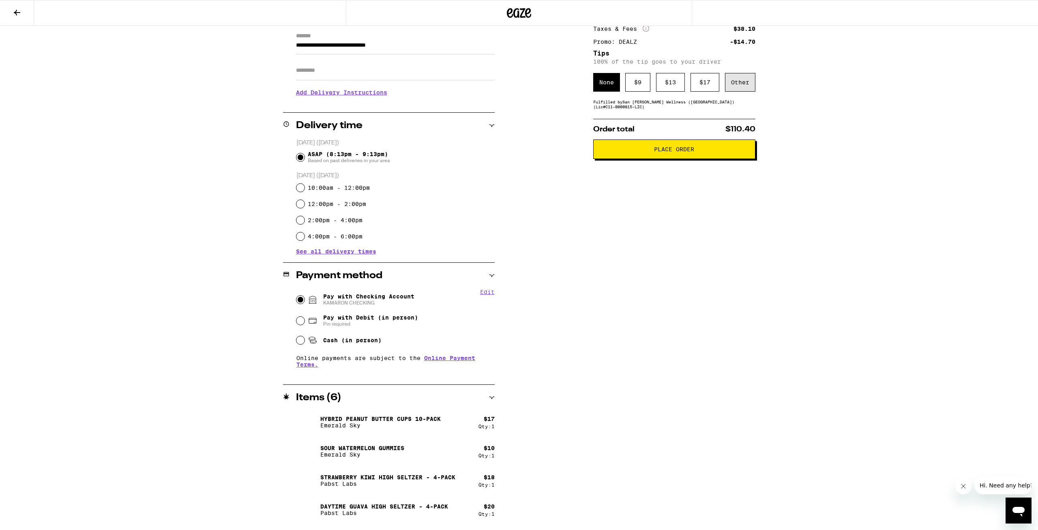
click at [731, 88] on div "Other" at bounding box center [740, 82] width 30 height 19
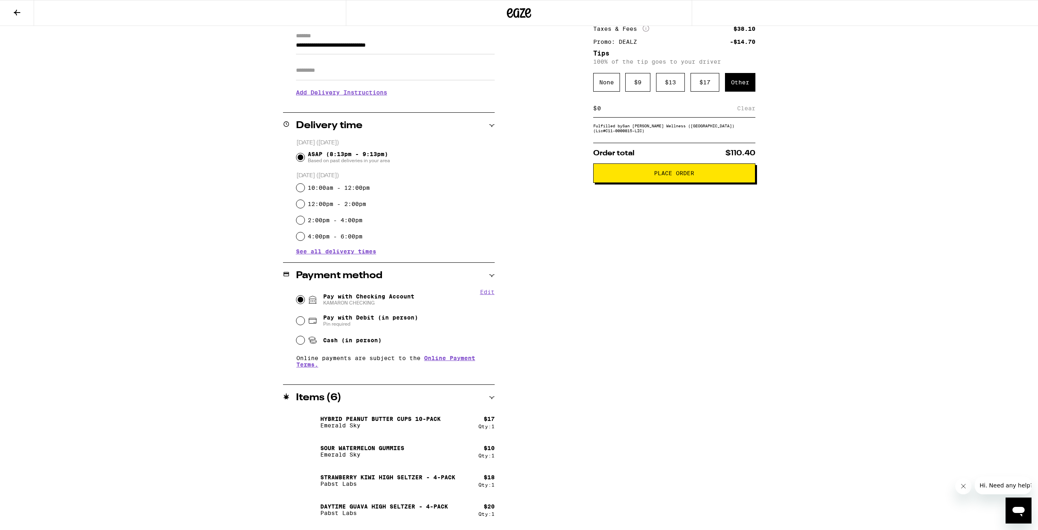
click at [664, 112] on input at bounding box center [667, 108] width 140 height 7
type input "20"
click at [703, 299] on div "Subtotal $87.00 Delivery $5.00 Free delivery for $75+ orders! Taxes & Fees More…" at bounding box center [674, 270] width 162 height 573
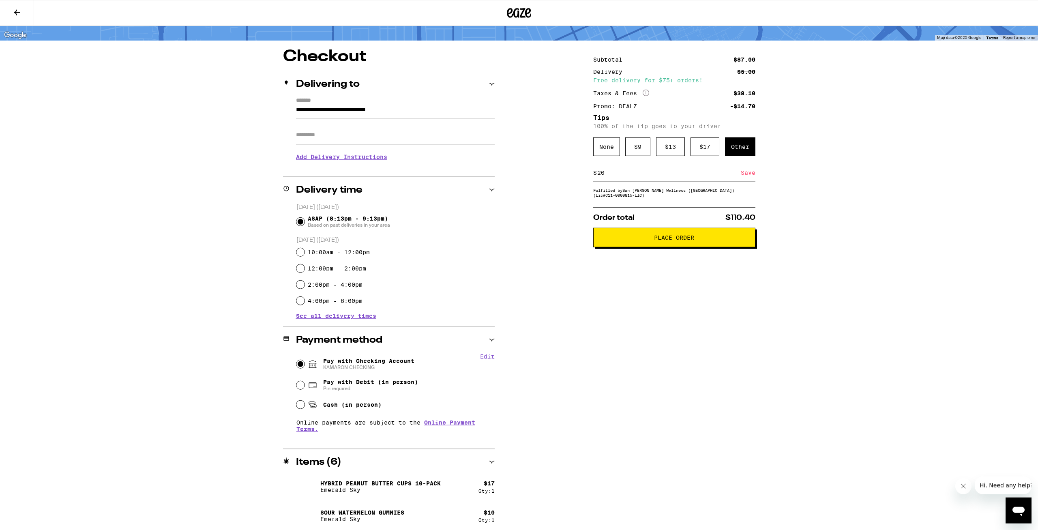
scroll to position [30, 0]
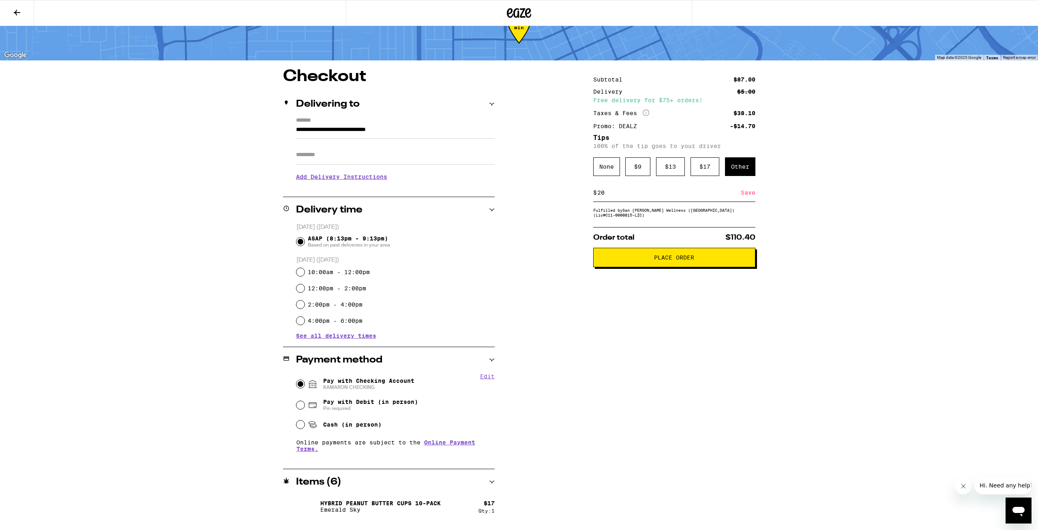
click at [747, 198] on div "Save" at bounding box center [748, 193] width 15 height 18
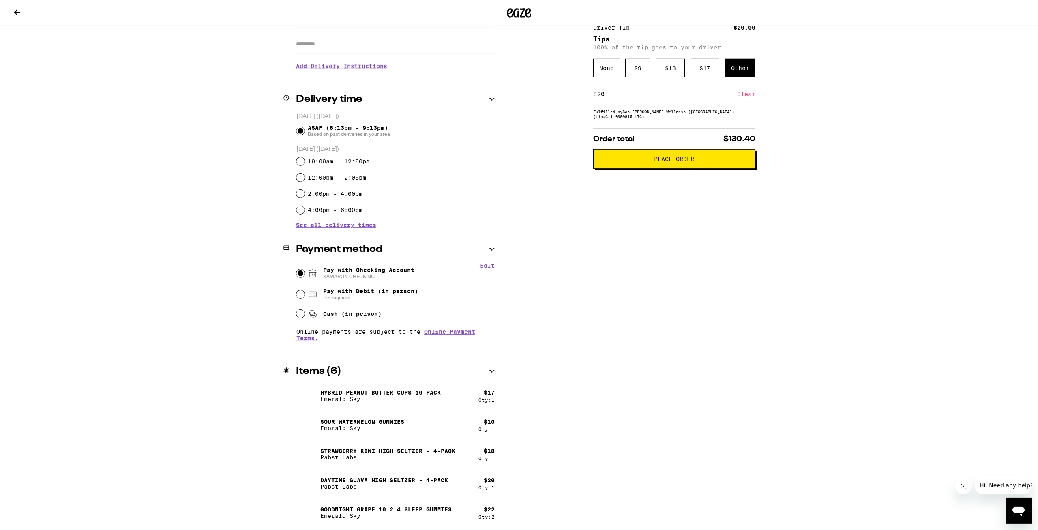
scroll to position [0, 0]
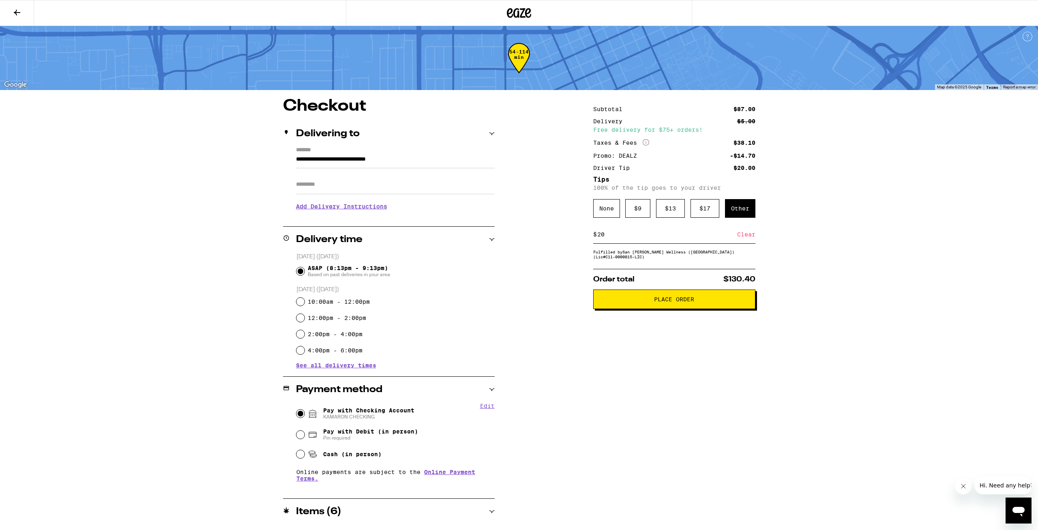
click at [673, 302] on span "Place Order" at bounding box center [674, 299] width 40 height 6
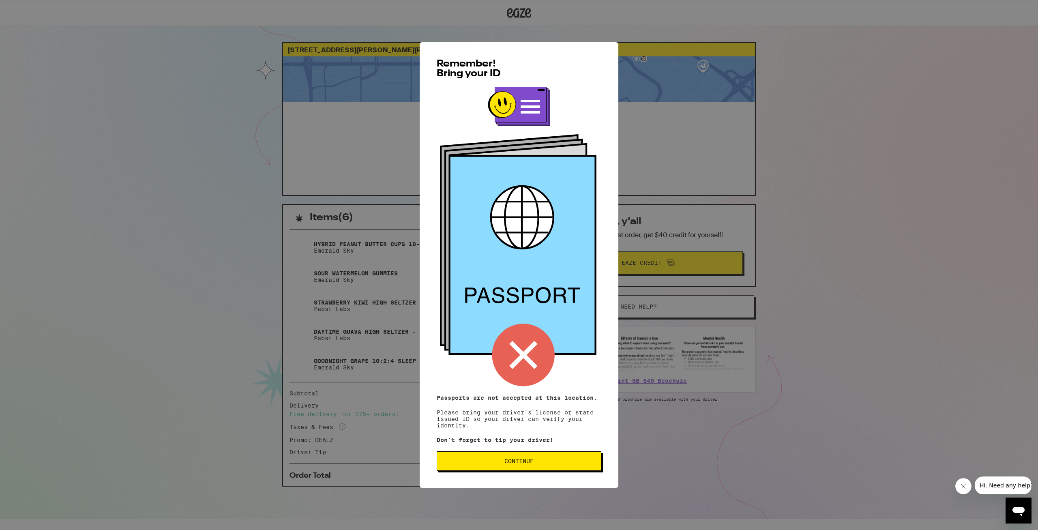
click at [505, 462] on span "Continue" at bounding box center [518, 461] width 29 height 6
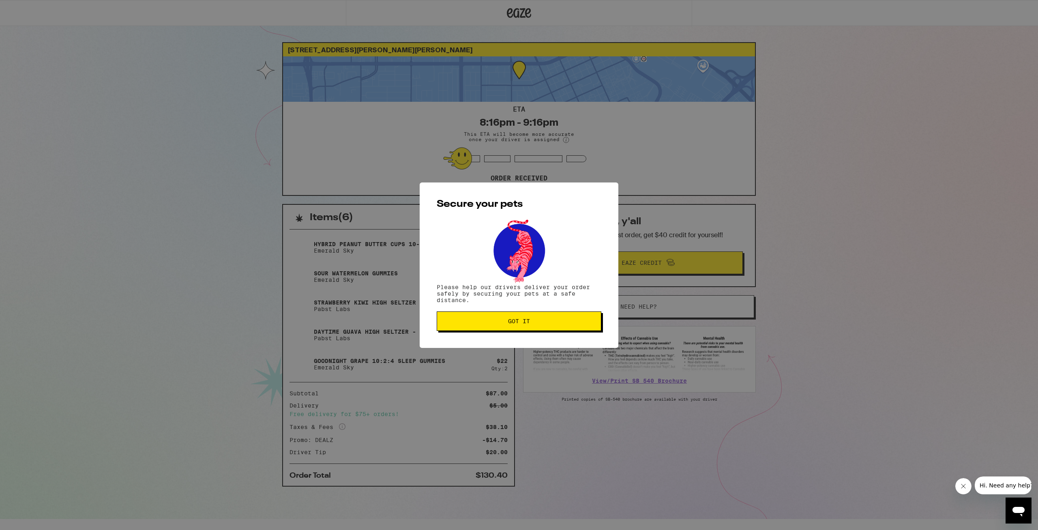
click at [511, 324] on span "Got it" at bounding box center [519, 321] width 22 height 6
